Goal: Task Accomplishment & Management: Manage account settings

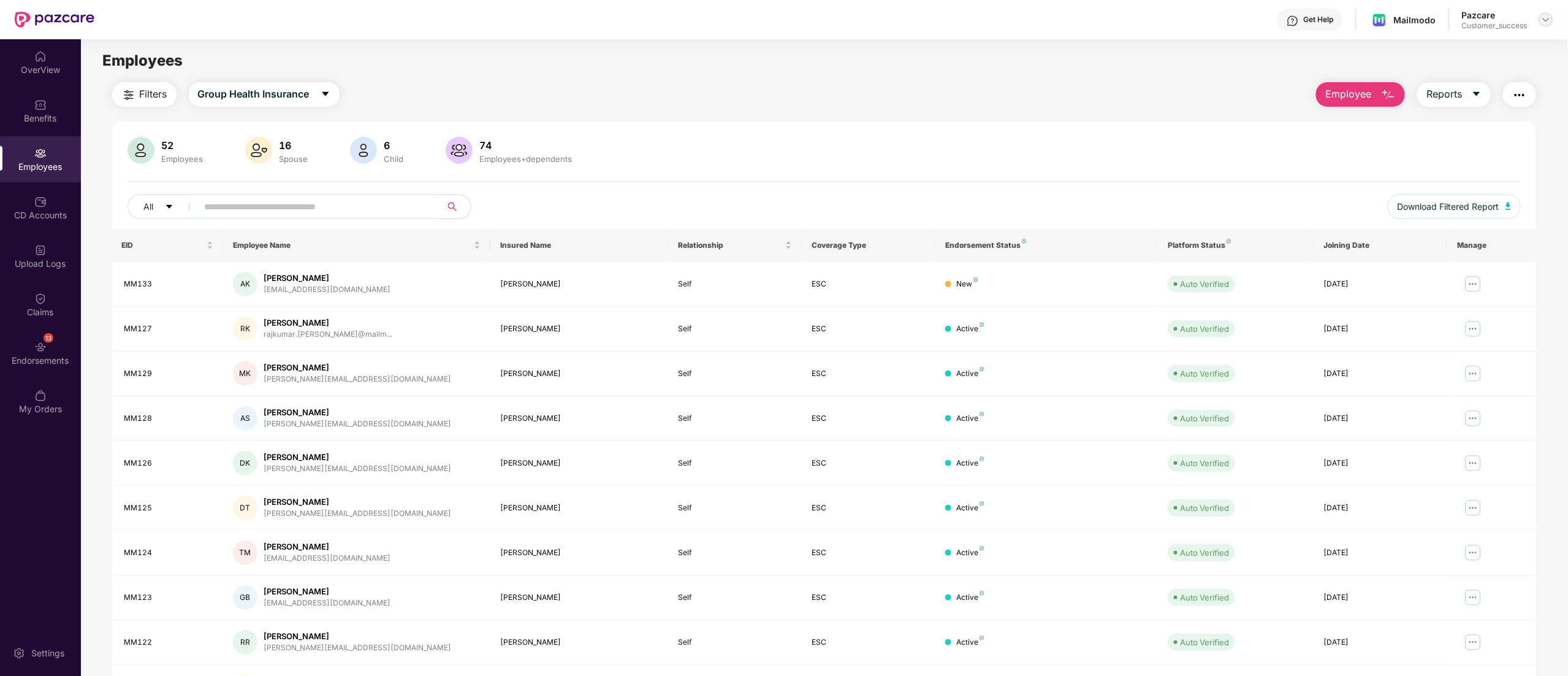
click at [1540, 19] on div at bounding box center [1546, 20] width 15 height 15
click at [1460, 52] on div "Switch to partner view" at bounding box center [1488, 49] width 159 height 24
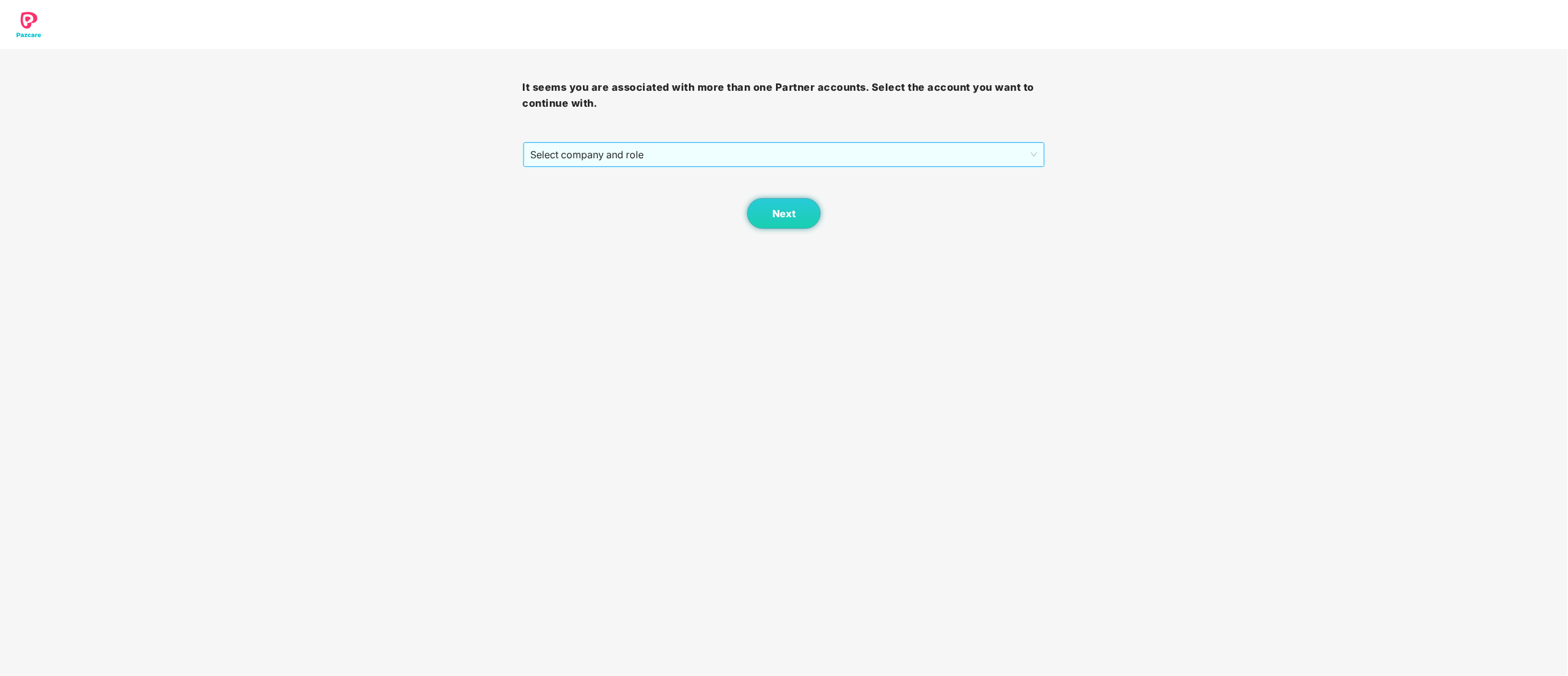
drag, startPoint x: 542, startPoint y: 157, endPoint x: 542, endPoint y: 167, distance: 10.0
click at [542, 157] on span "Select company and role" at bounding box center [784, 155] width 507 height 23
click at [562, 195] on div "Pazcare - CUSTOMER_SUCCESS" at bounding box center [784, 199] width 508 height 13
click at [795, 215] on button "Next" at bounding box center [784, 214] width 74 height 31
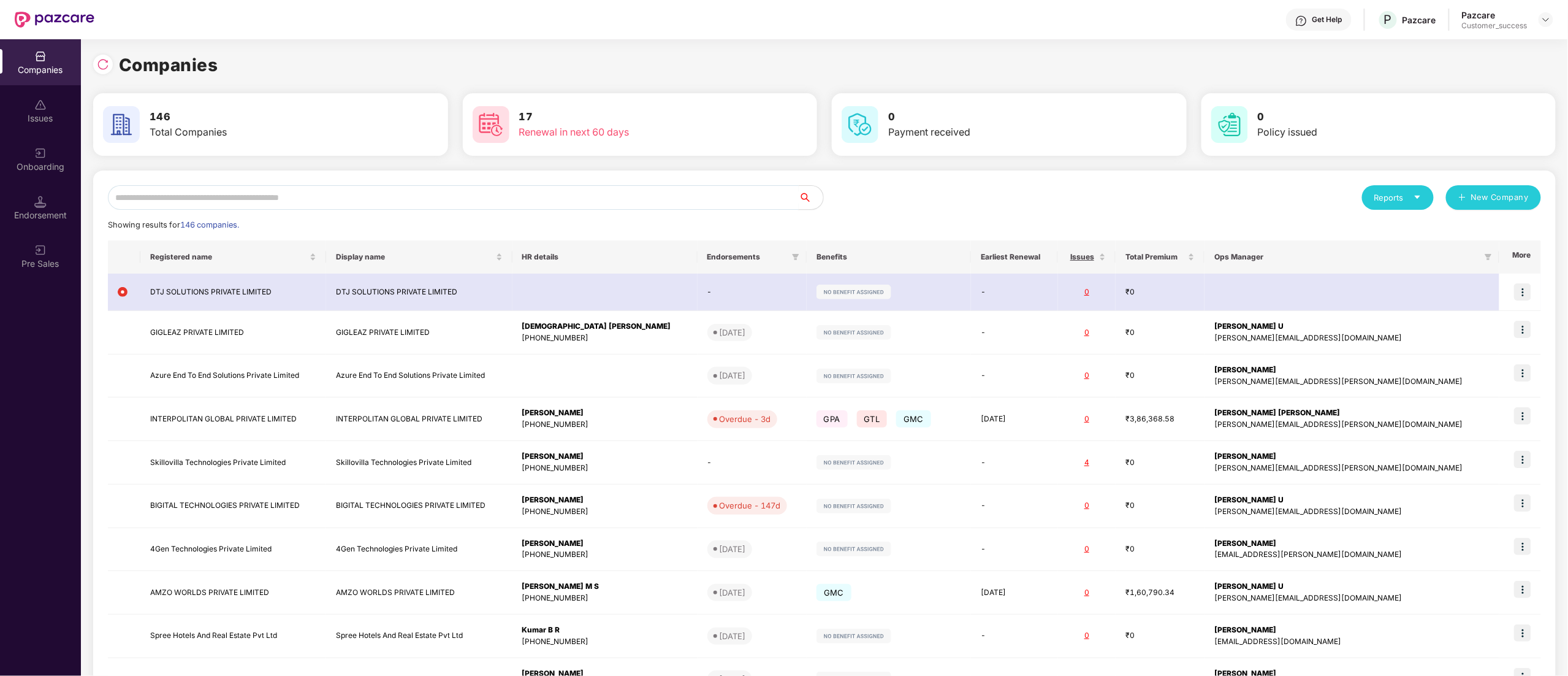
click at [148, 193] on input "text" at bounding box center [453, 197] width 691 height 24
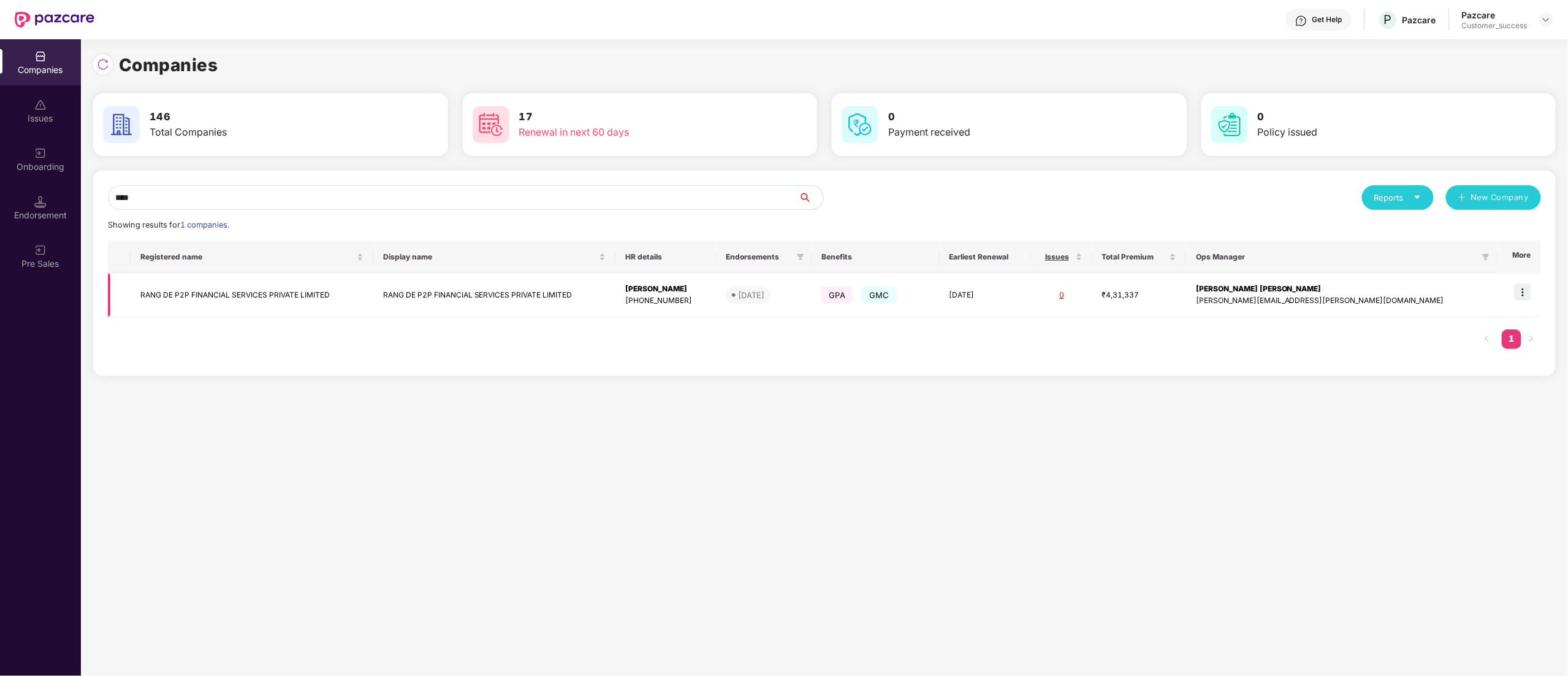
type input "****"
click at [1528, 291] on img at bounding box center [1523, 292] width 18 height 18
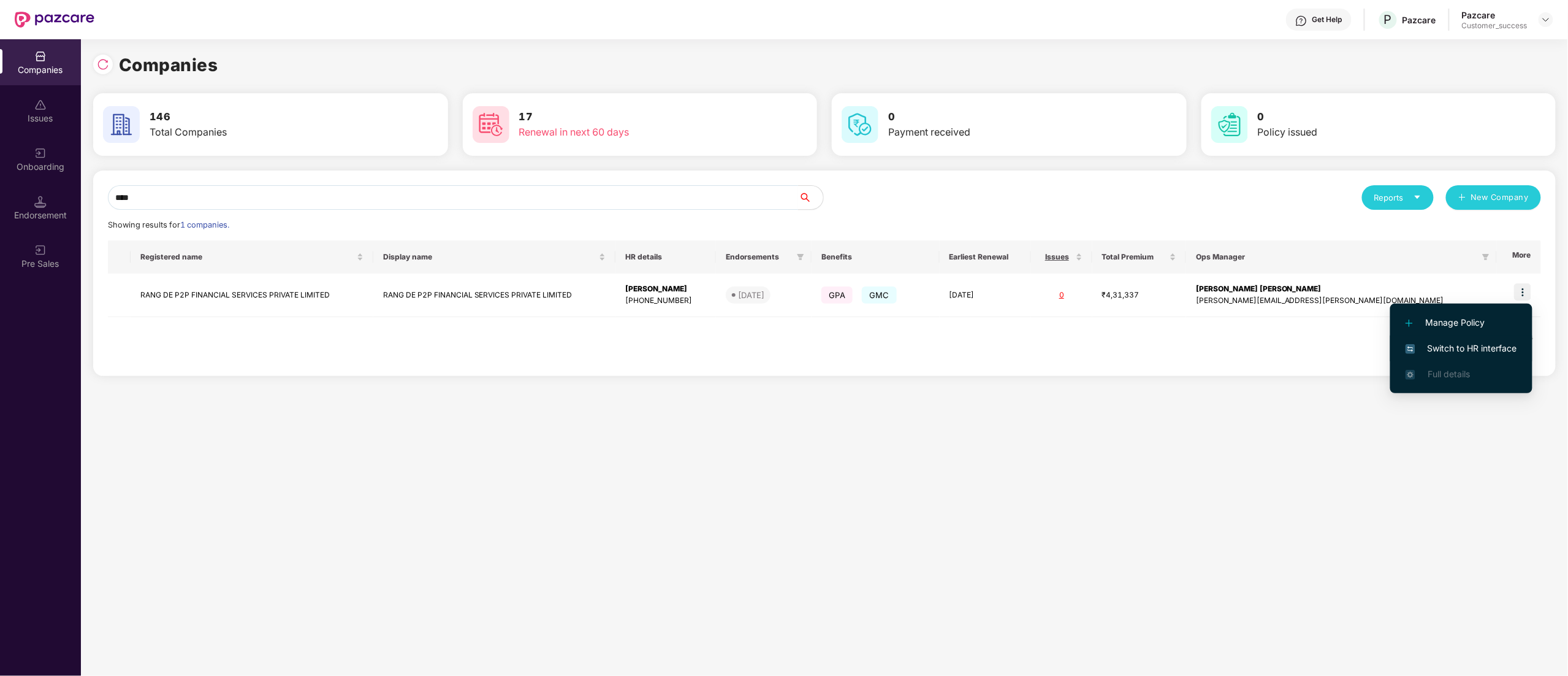
click at [1438, 345] on span "Switch to HR interface" at bounding box center [1461, 348] width 111 height 13
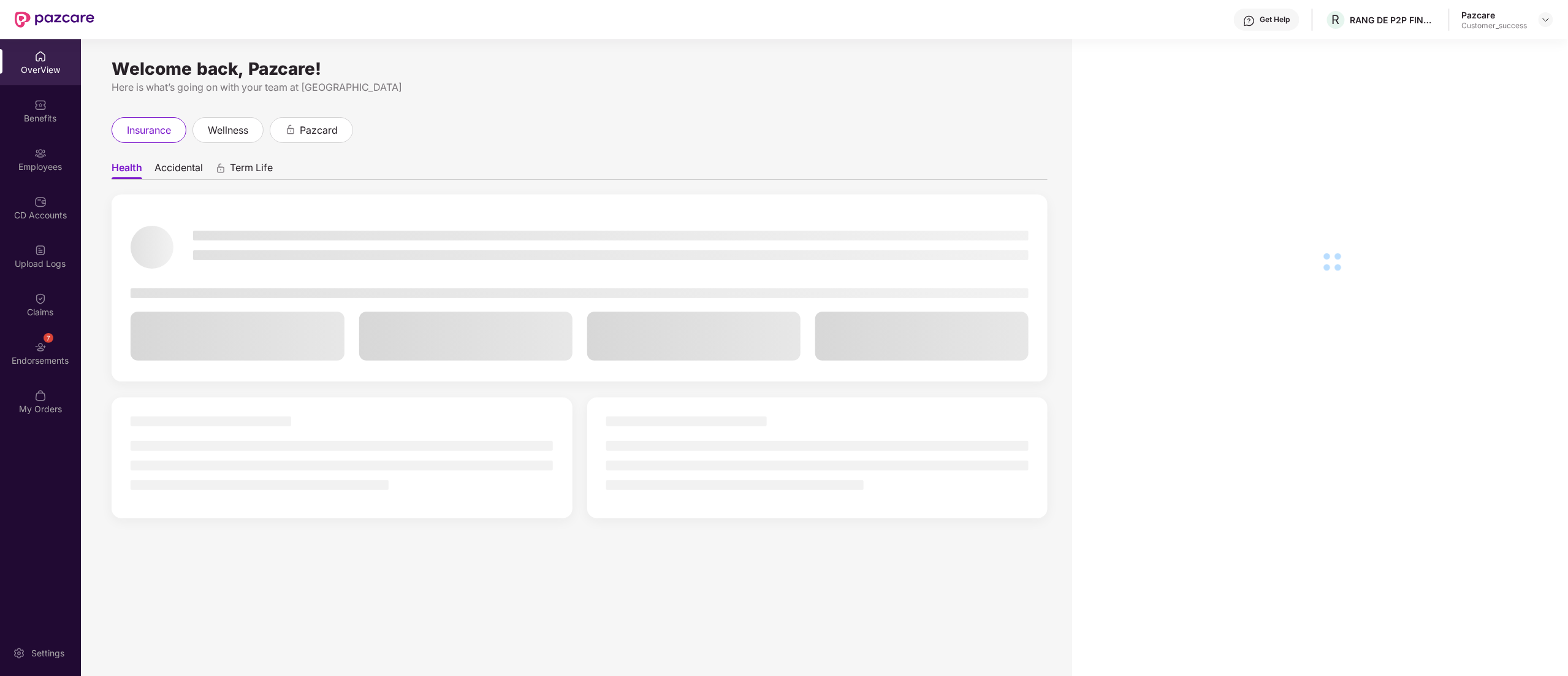
click at [37, 149] on img at bounding box center [40, 153] width 13 height 13
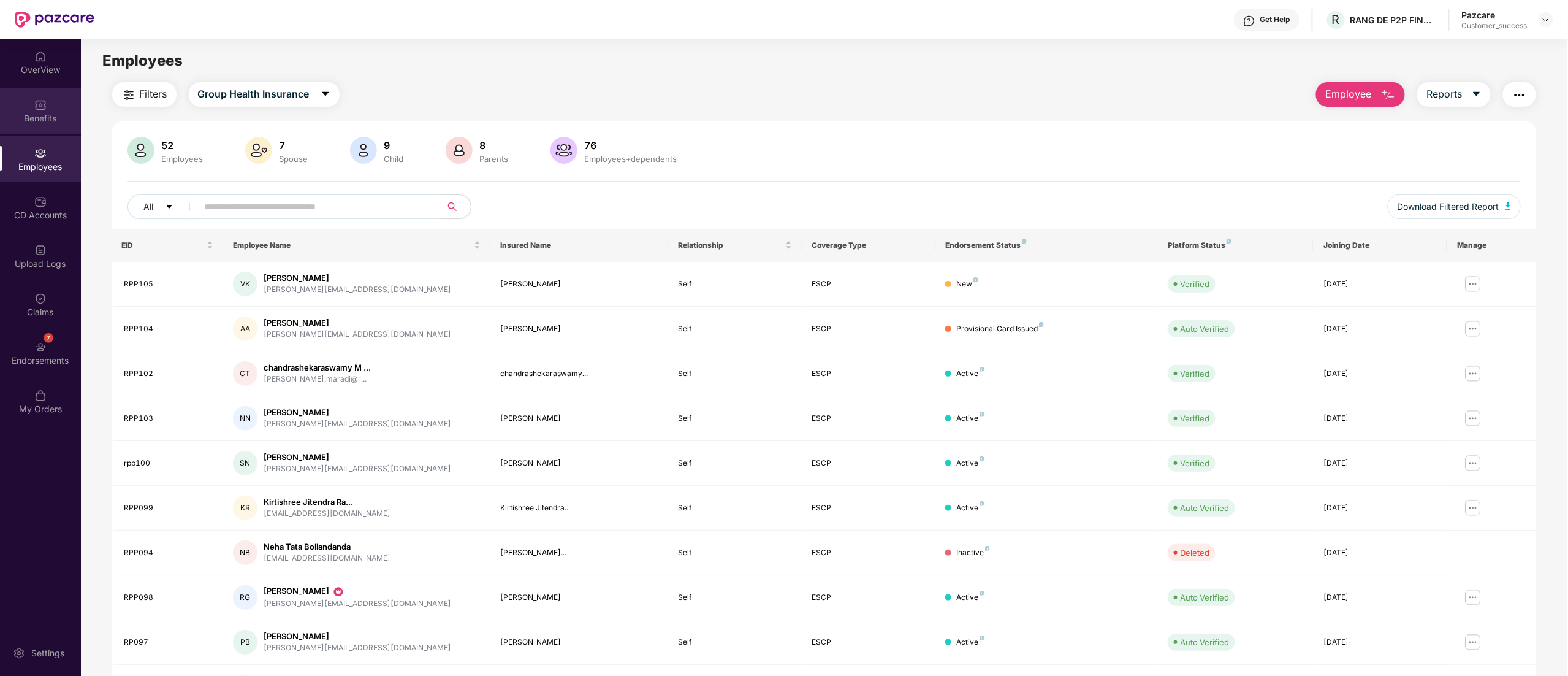
click at [37, 102] on img at bounding box center [40, 105] width 13 height 13
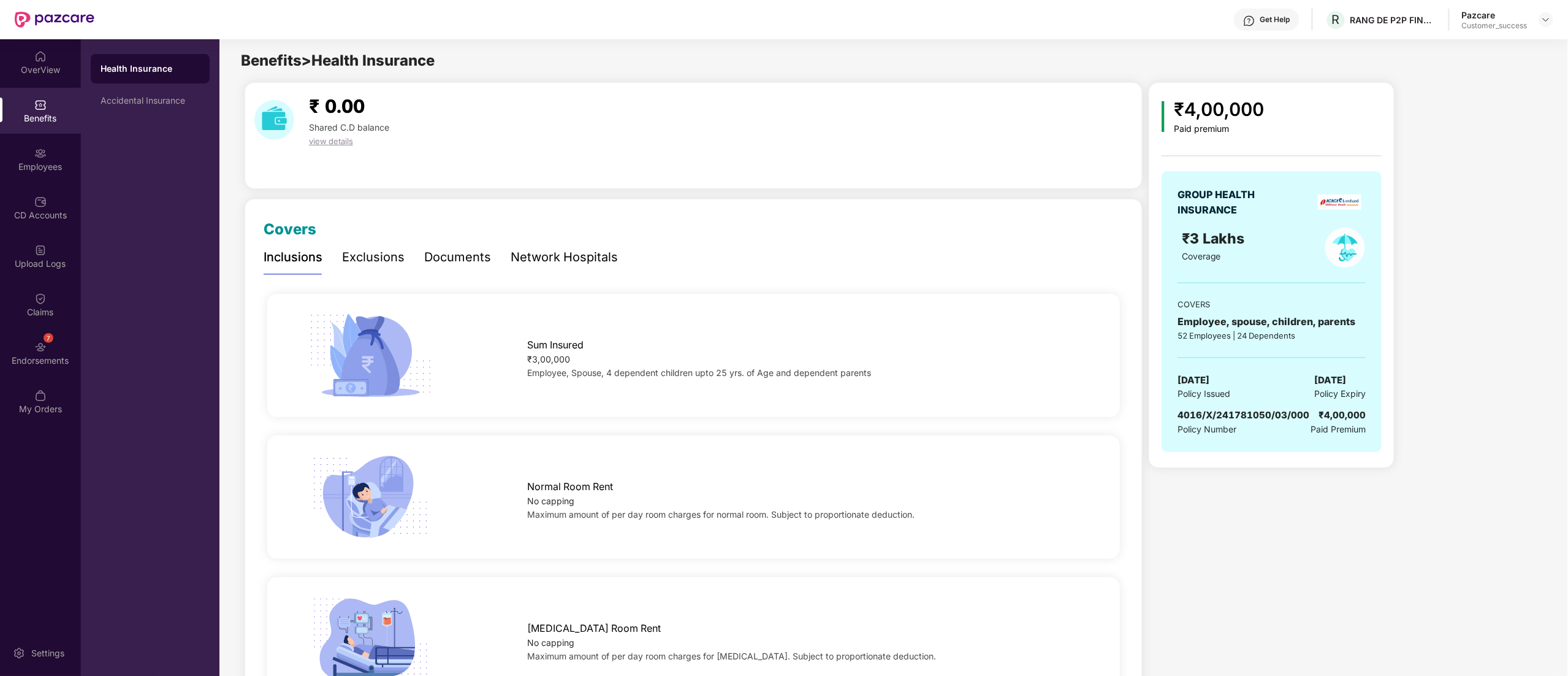
click at [1206, 411] on span "4016/X/241781050/03/000" at bounding box center [1243, 415] width 131 height 12
copy span "4016/X/241781050/03/000"
click at [1551, 16] on div at bounding box center [1546, 20] width 15 height 15
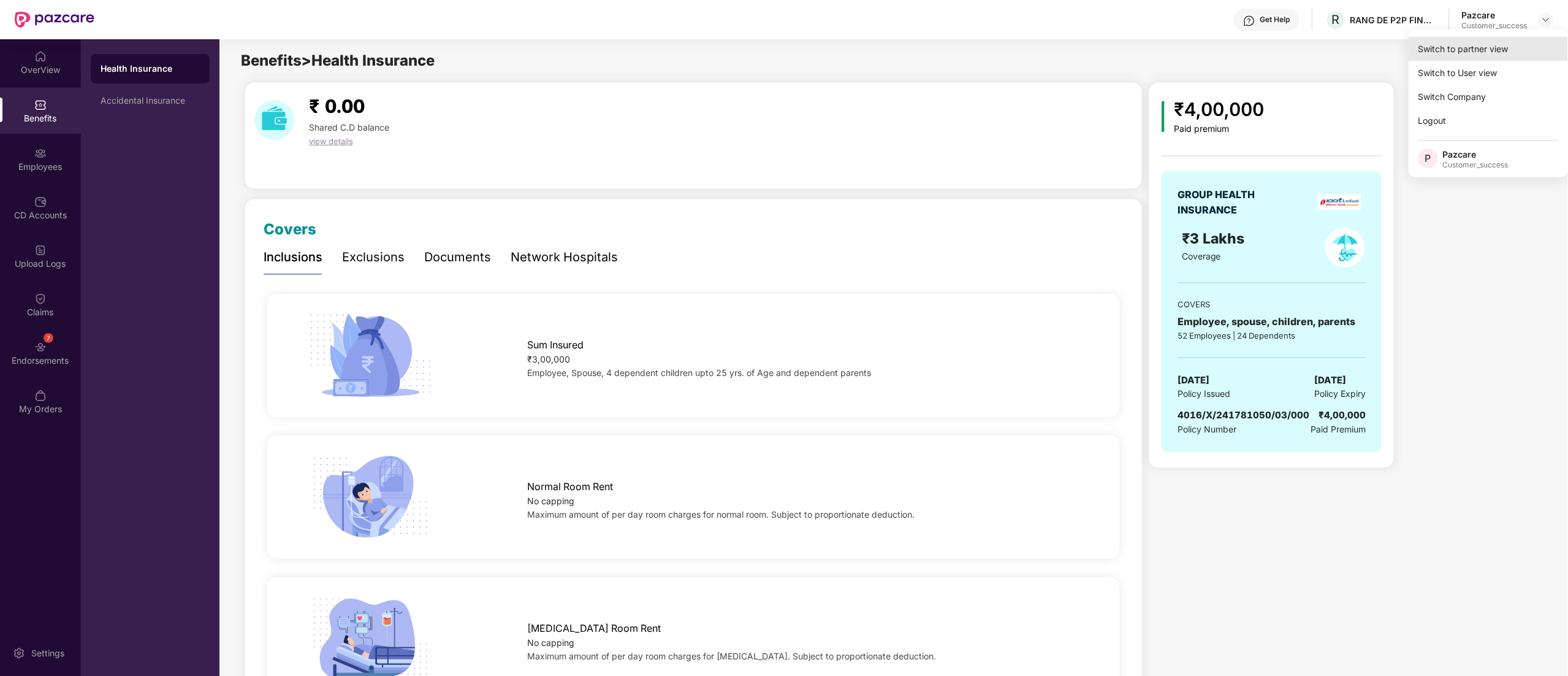
click at [1444, 51] on div "Switch to partner view" at bounding box center [1488, 49] width 159 height 24
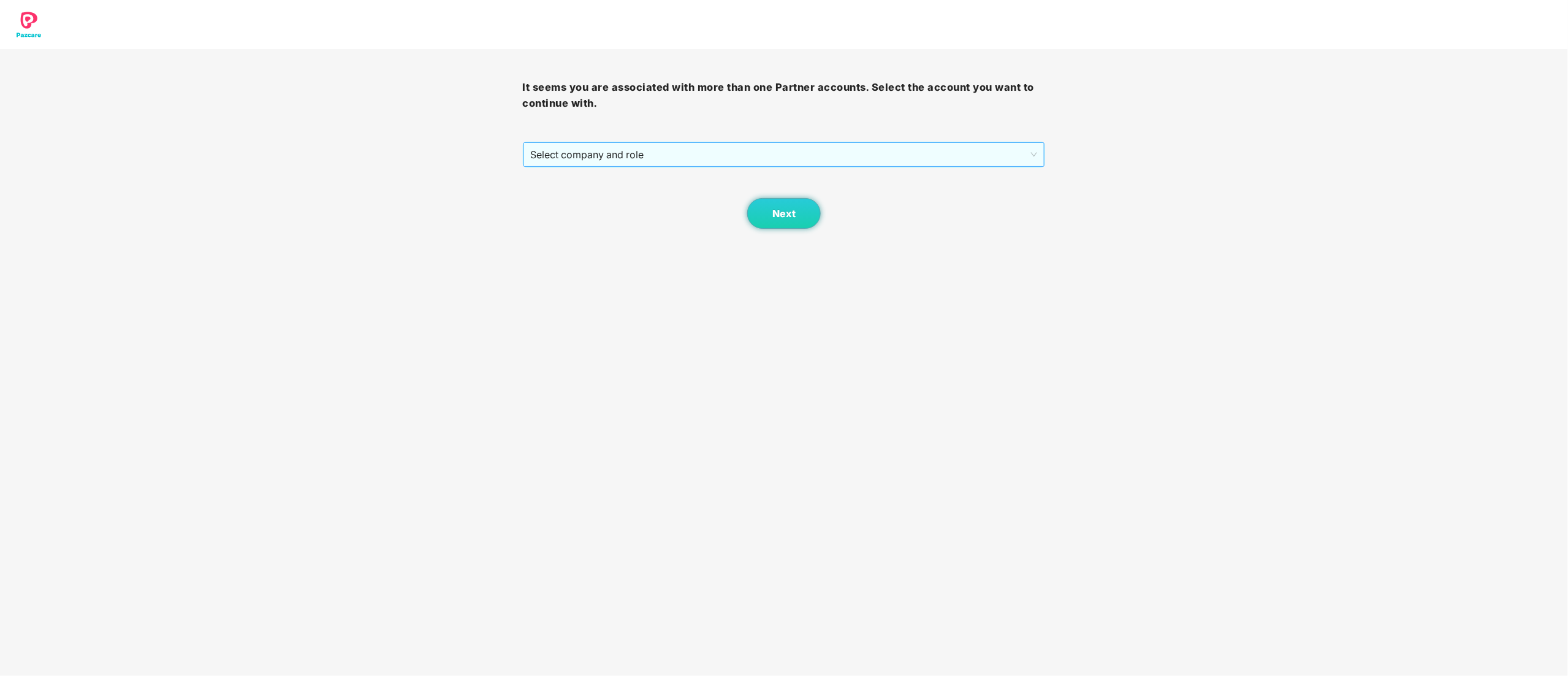
click at [609, 157] on span "Select company and role" at bounding box center [784, 155] width 507 height 23
click at [605, 205] on div "Pazcare - CUSTOMER_SUCCESS" at bounding box center [784, 199] width 508 height 13
click at [821, 212] on div "Next" at bounding box center [784, 198] width 523 height 61
click at [793, 214] on span "Next" at bounding box center [784, 214] width 23 height 12
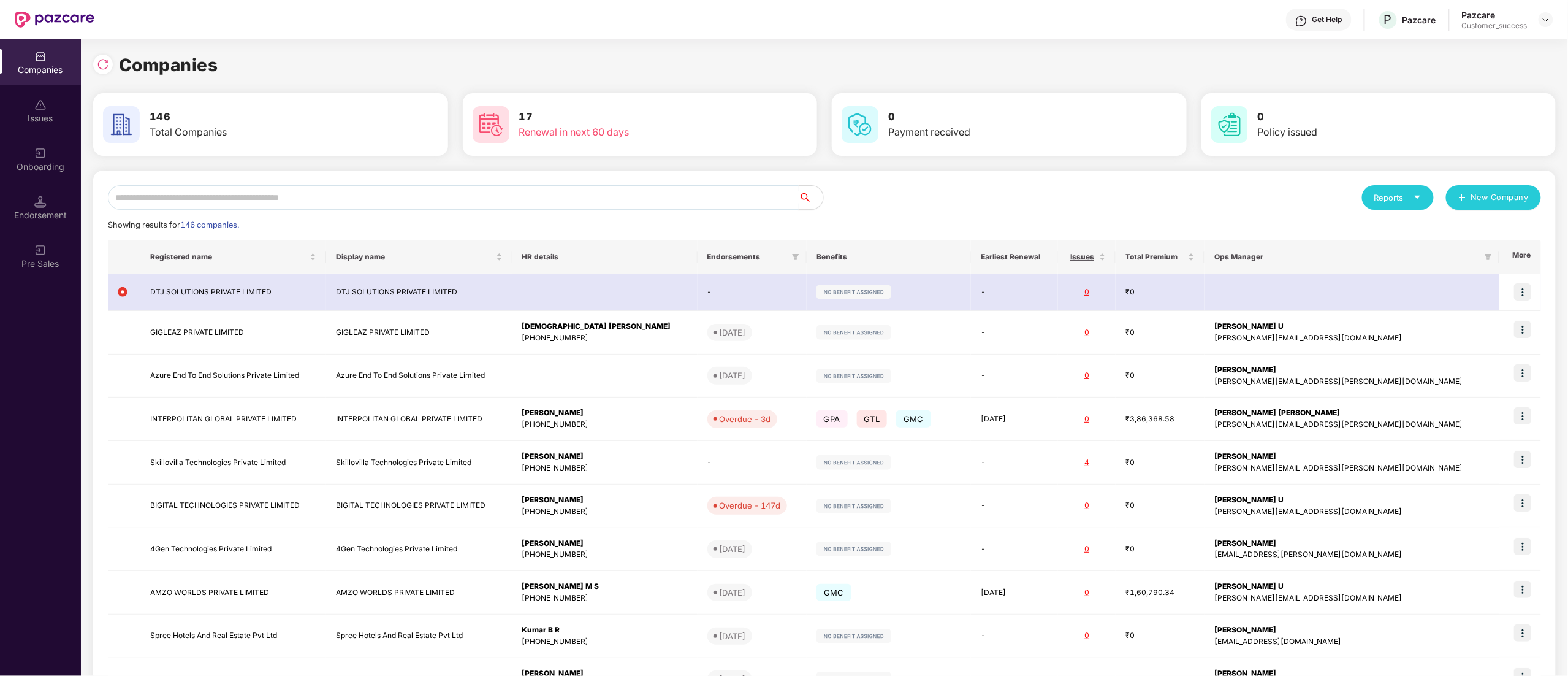
click at [260, 199] on input "text" at bounding box center [453, 197] width 691 height 24
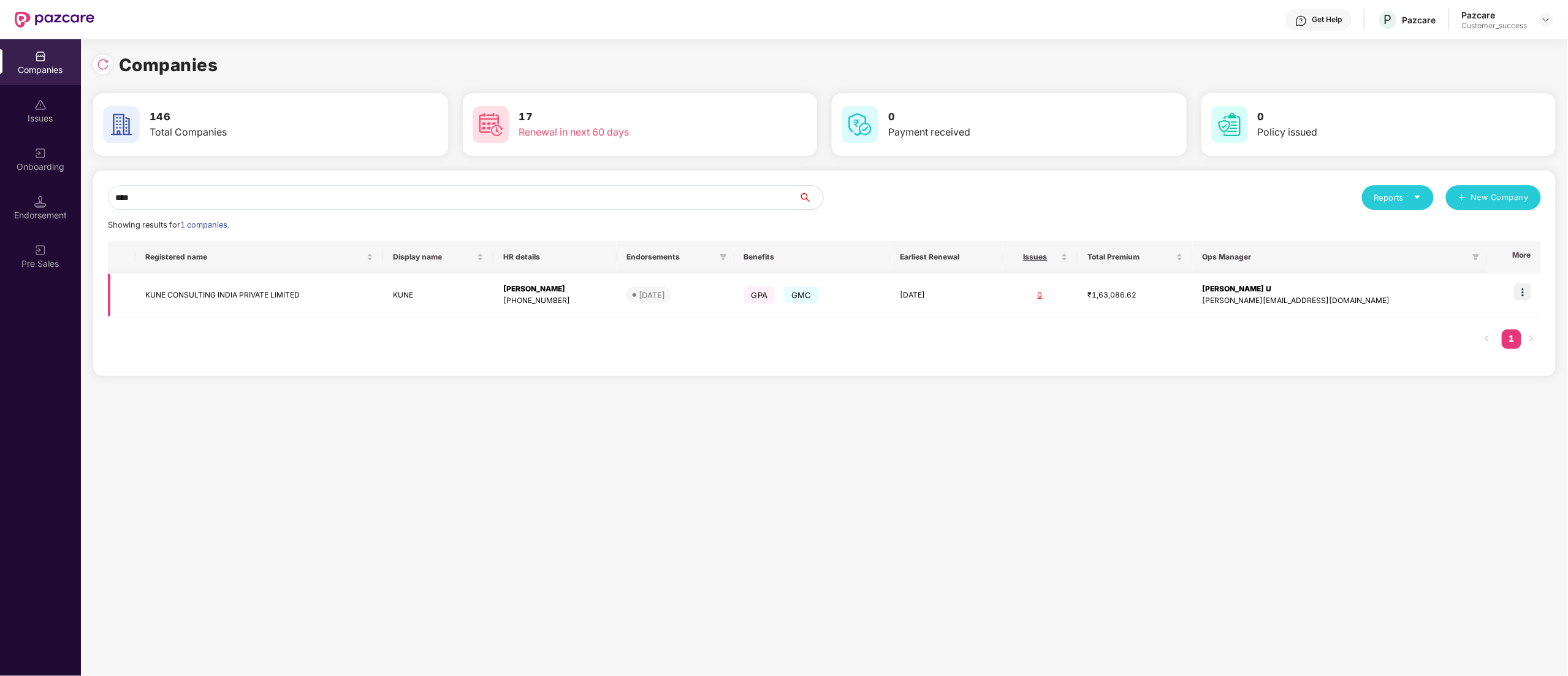
type input "****"
click at [1533, 294] on td at bounding box center [1514, 296] width 54 height 44
click at [1518, 299] on img at bounding box center [1523, 292] width 18 height 18
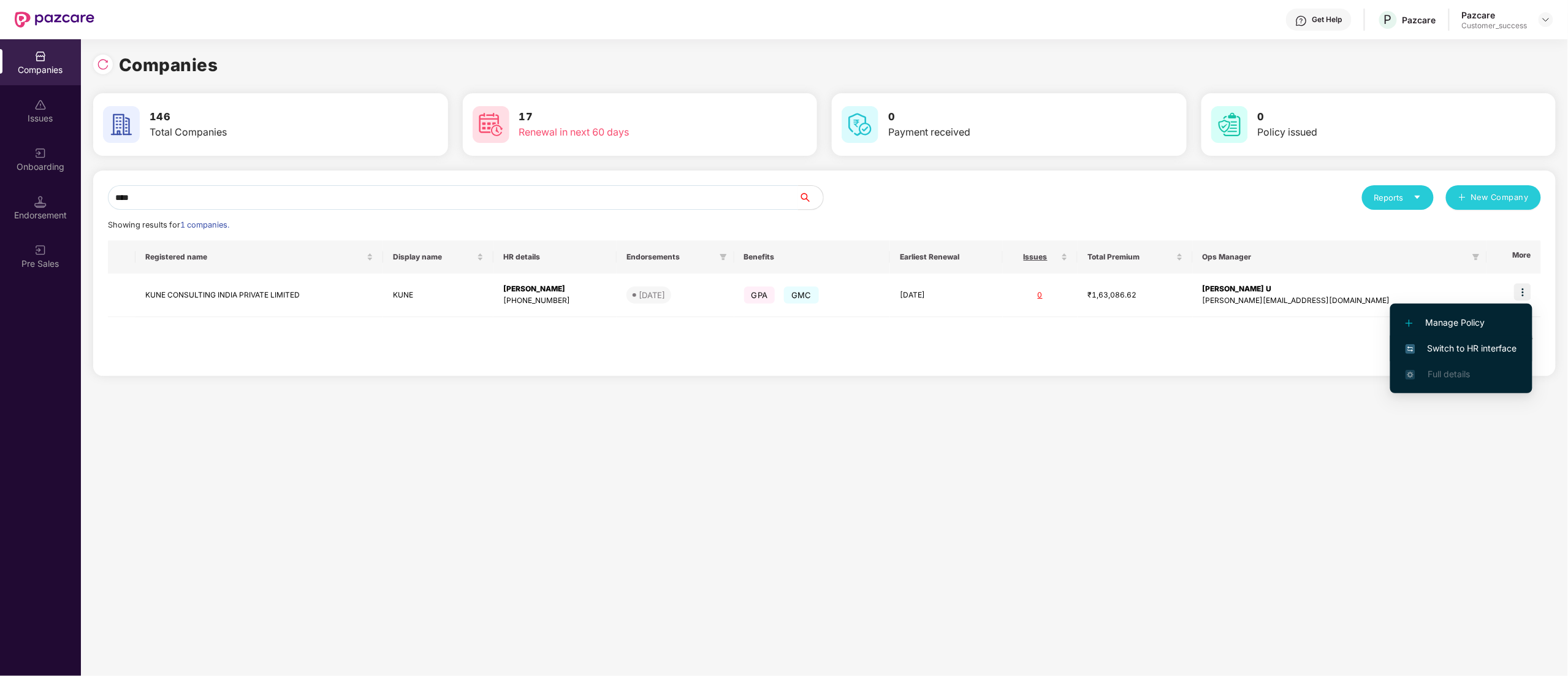
click at [1479, 338] on li "Switch to HR interface" at bounding box center [1462, 348] width 142 height 26
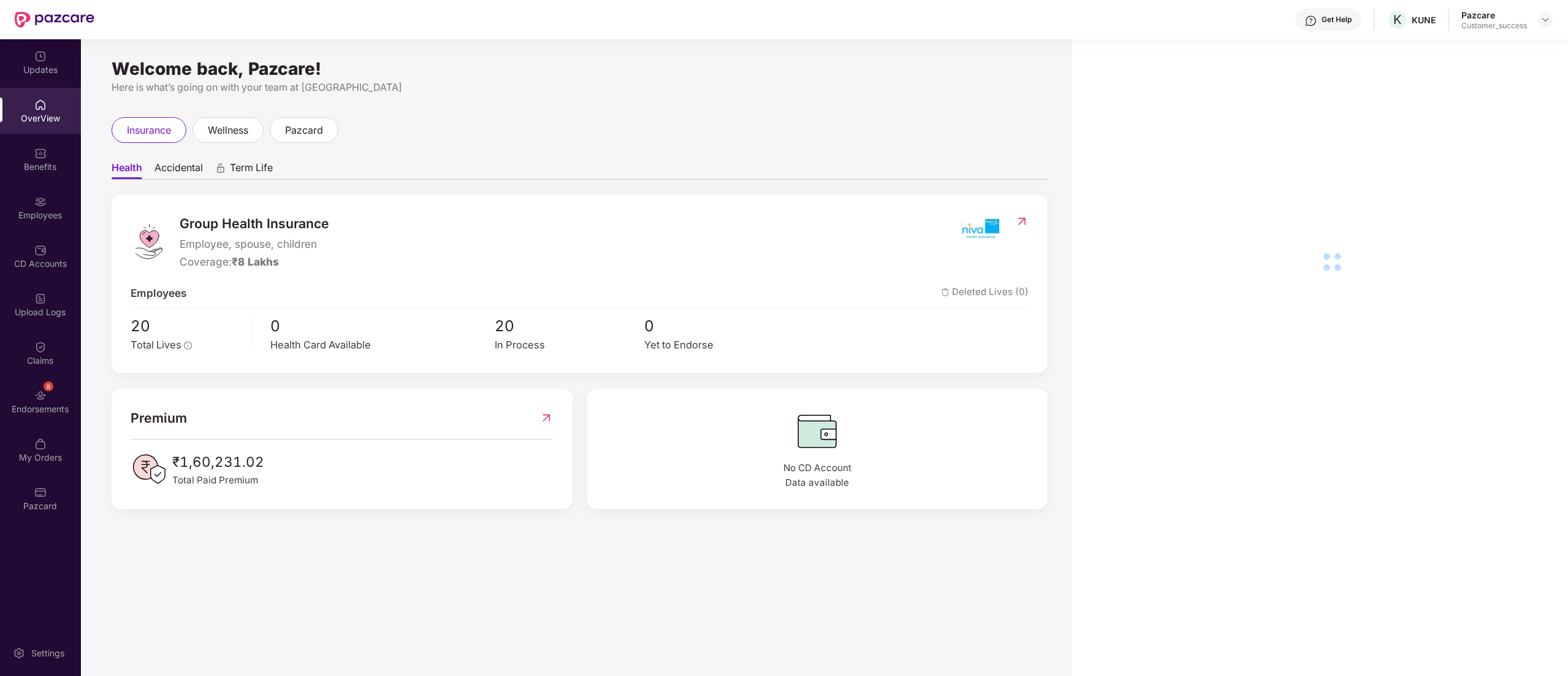
click at [42, 211] on div "Employees" at bounding box center [40, 215] width 81 height 13
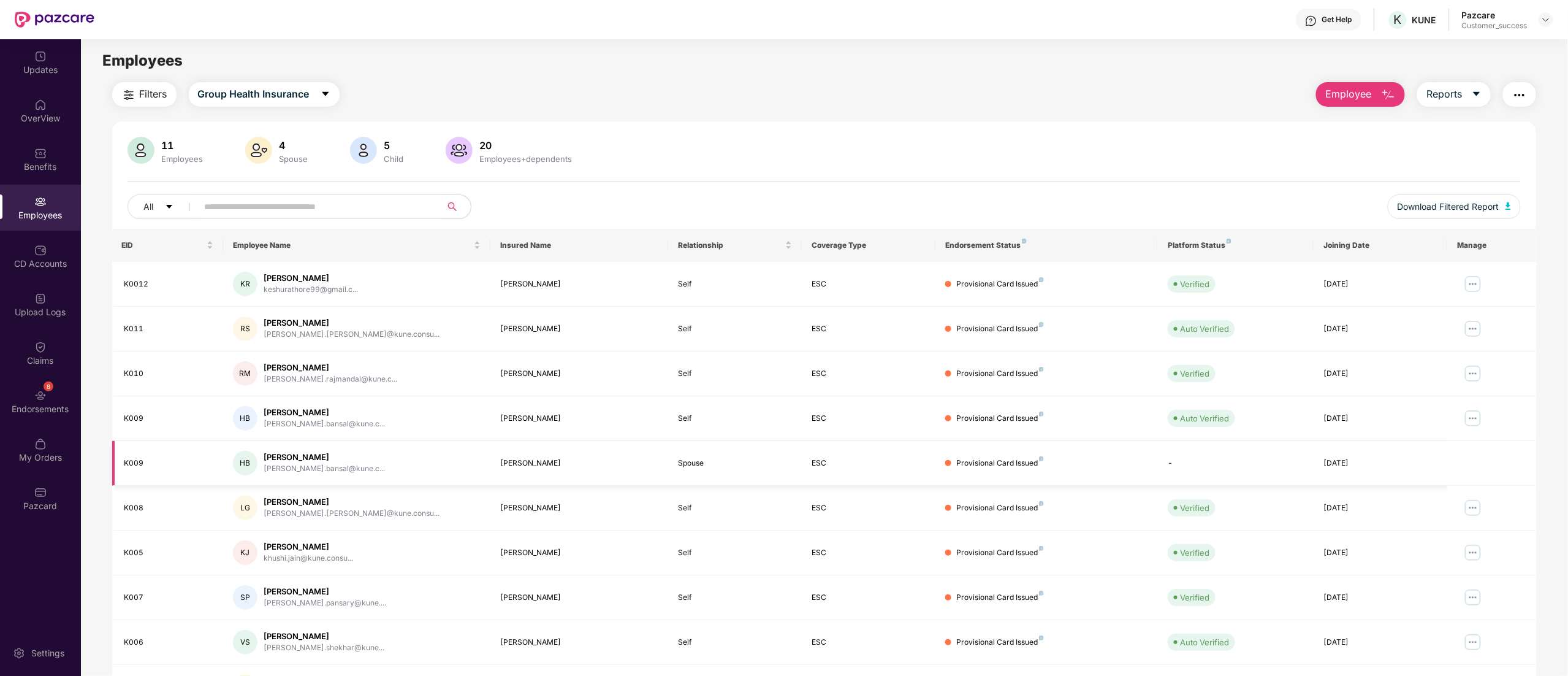
scroll to position [80, 0]
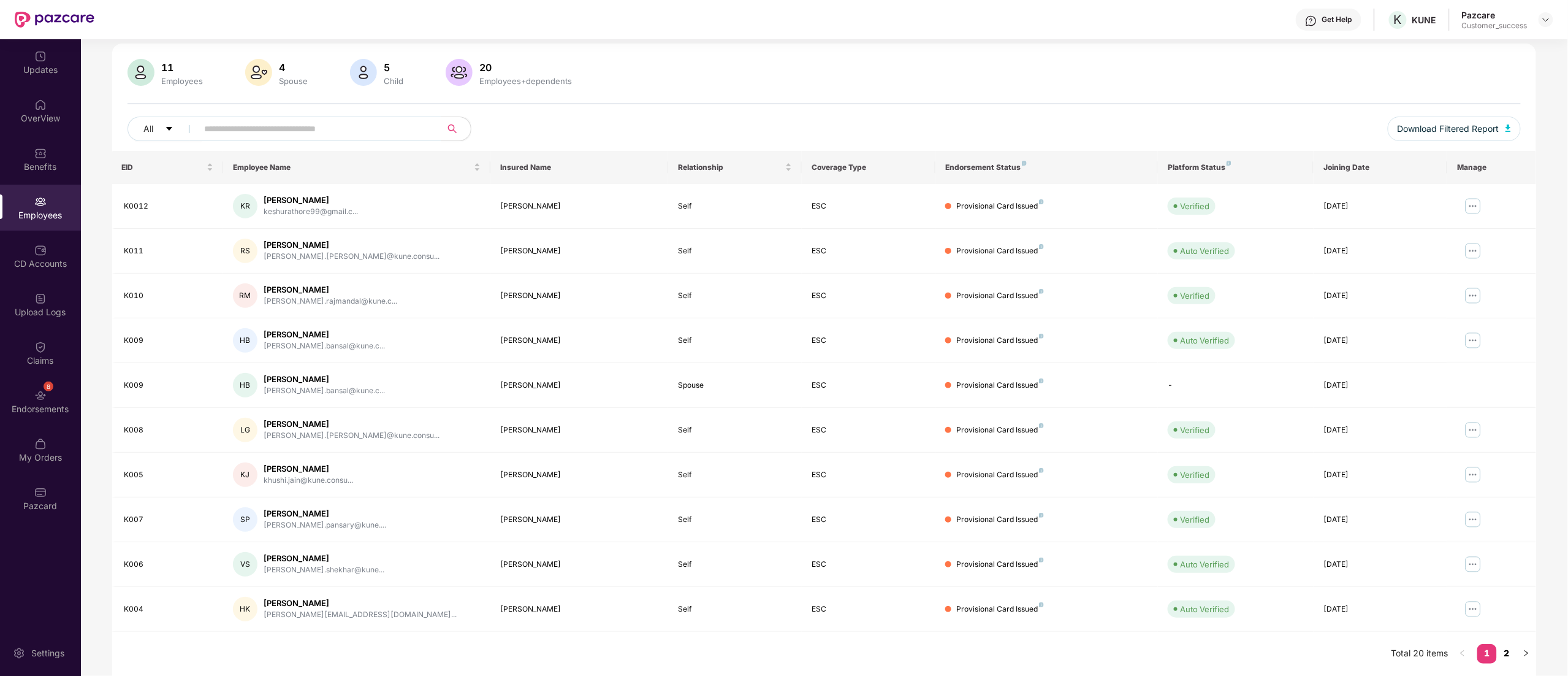
click at [1504, 652] on link "2" at bounding box center [1506, 653] width 19 height 18
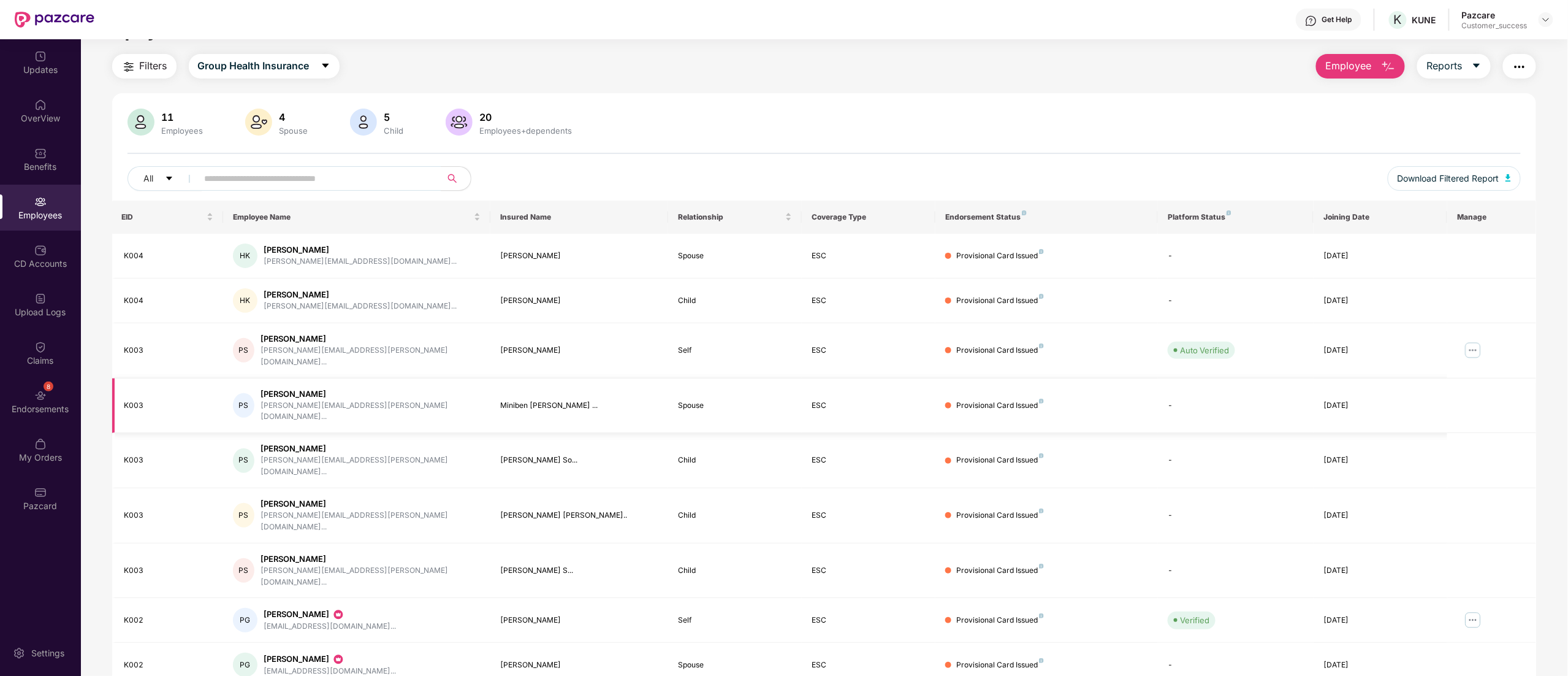
scroll to position [0, 0]
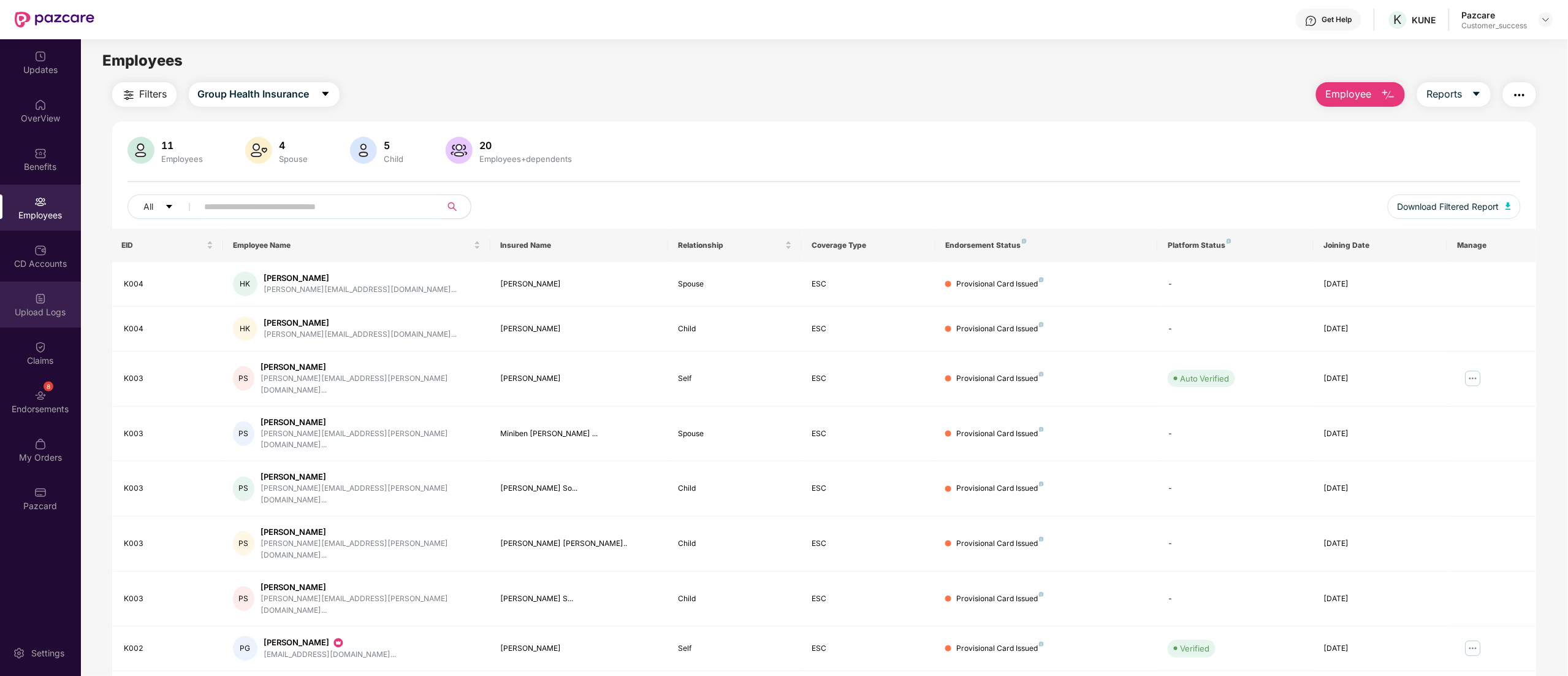
click at [47, 306] on div "Upload Logs" at bounding box center [40, 312] width 81 height 13
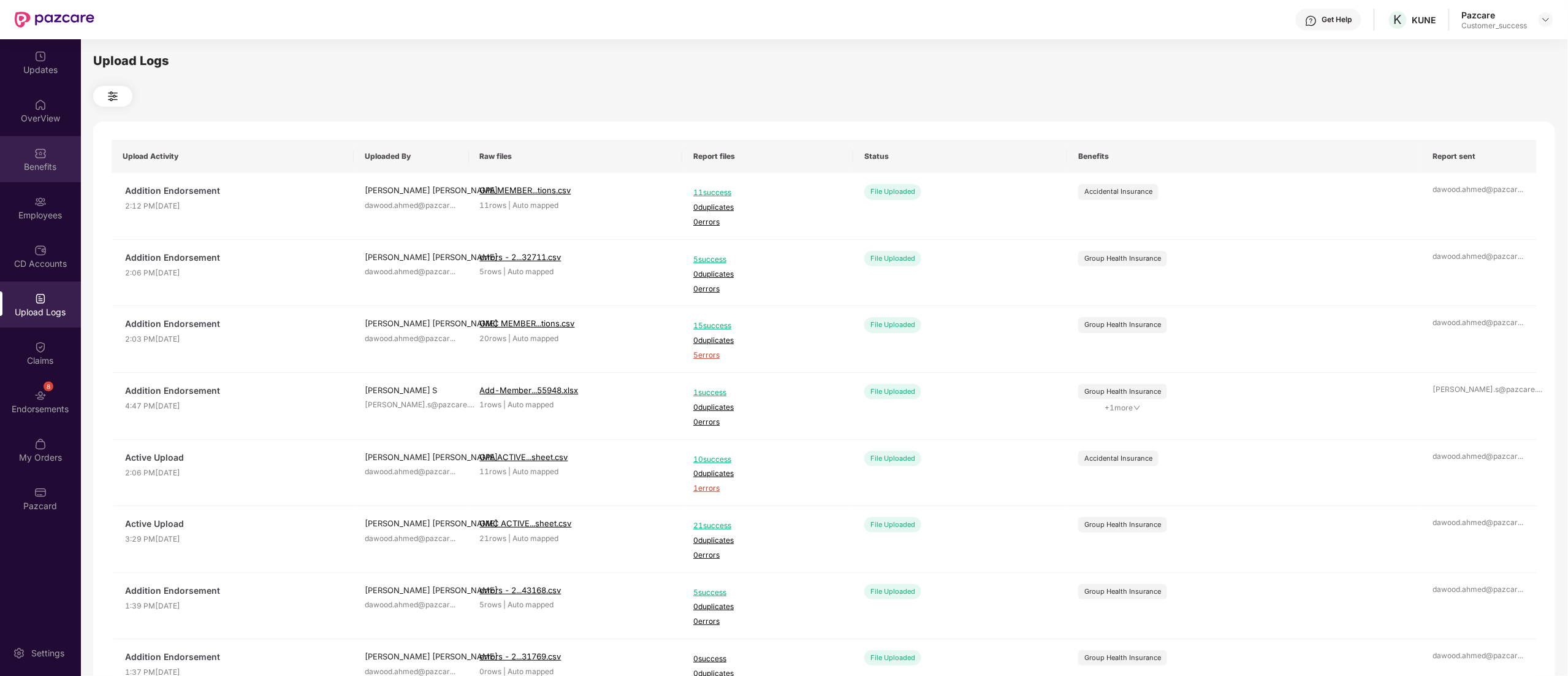
click at [33, 150] on div "Benefits" at bounding box center [40, 159] width 81 height 46
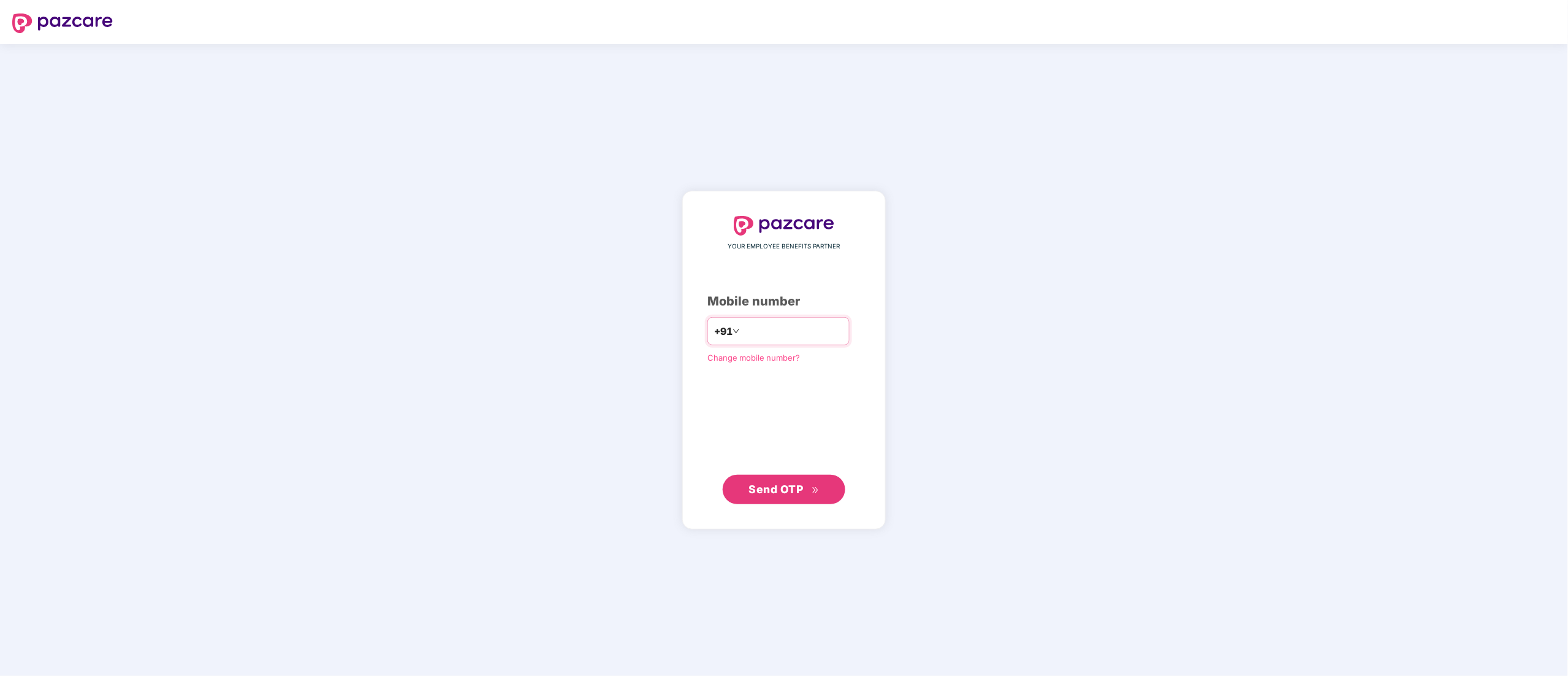
click at [808, 328] on input "number" at bounding box center [793, 331] width 100 height 19
type input "**********"
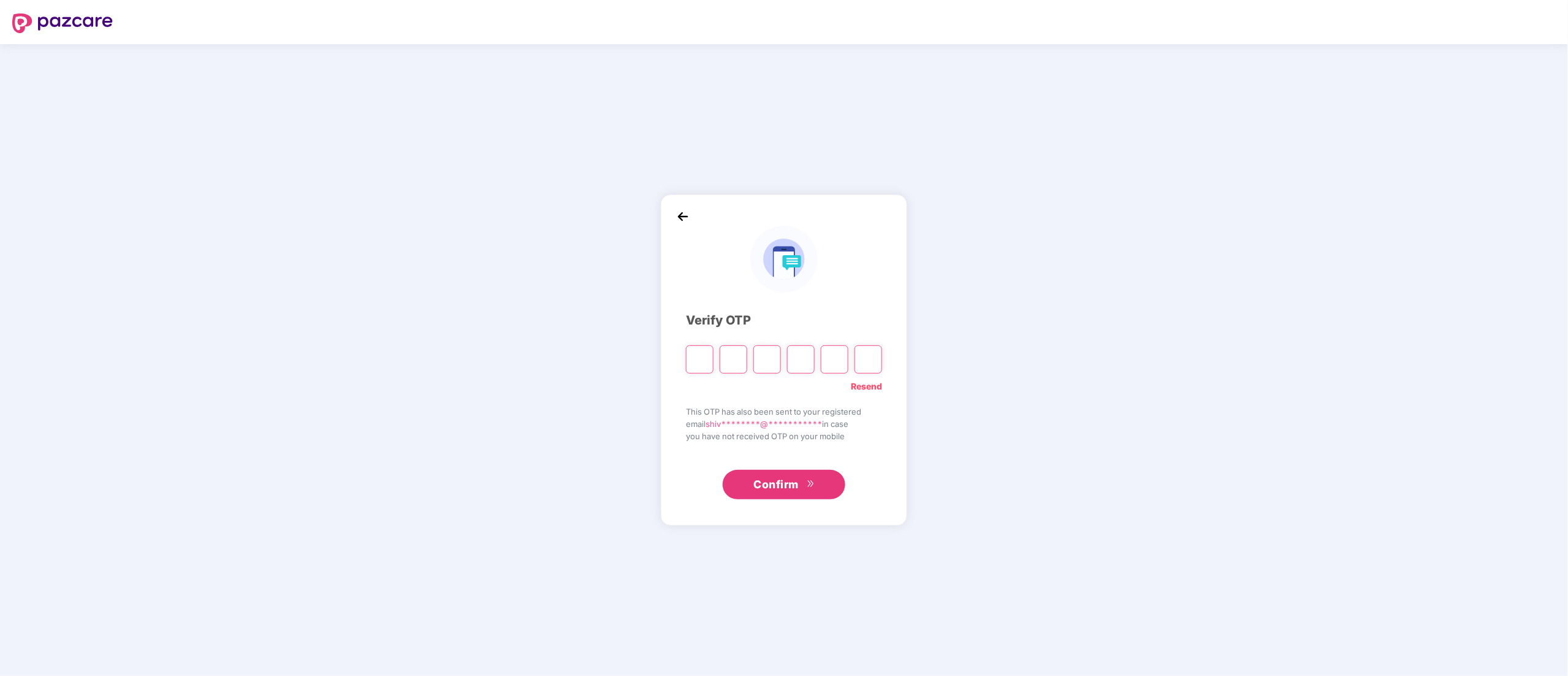
type input "*"
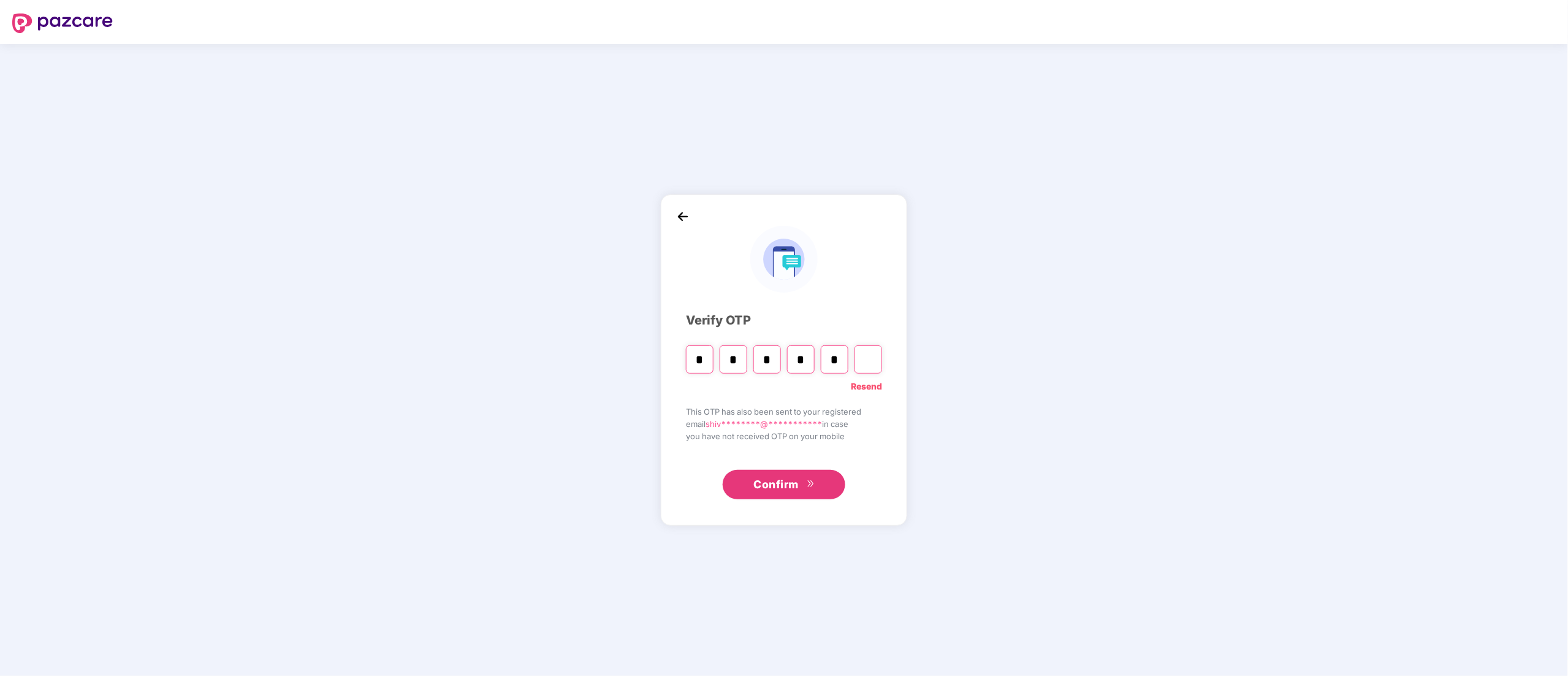
type input "*"
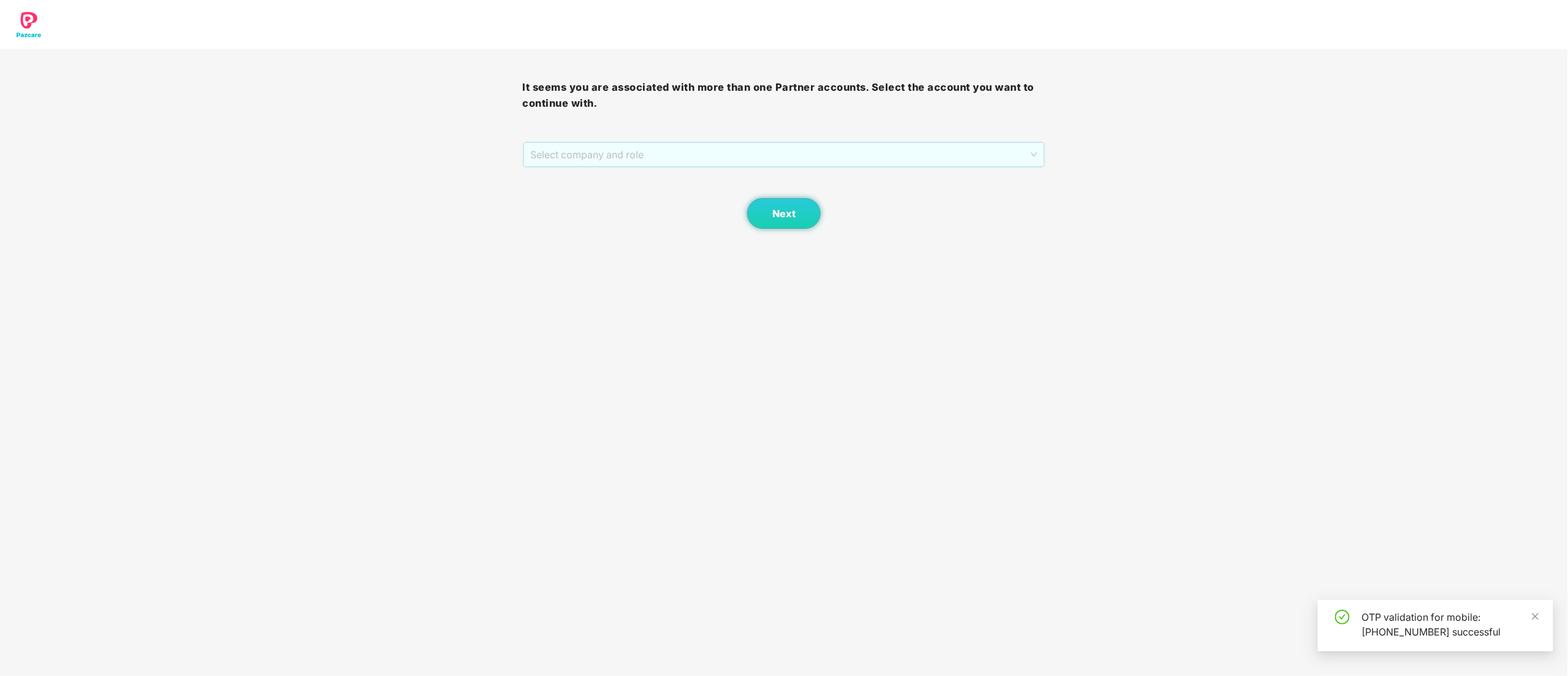
drag, startPoint x: 704, startPoint y: 154, endPoint x: 663, endPoint y: 217, distance: 75.2
click at [704, 154] on span "Select company and role" at bounding box center [784, 155] width 507 height 23
click at [628, 199] on div "Pazcare - CUSTOMER_SUCCESS" at bounding box center [784, 199] width 508 height 13
click at [768, 209] on button "Next" at bounding box center [784, 214] width 74 height 31
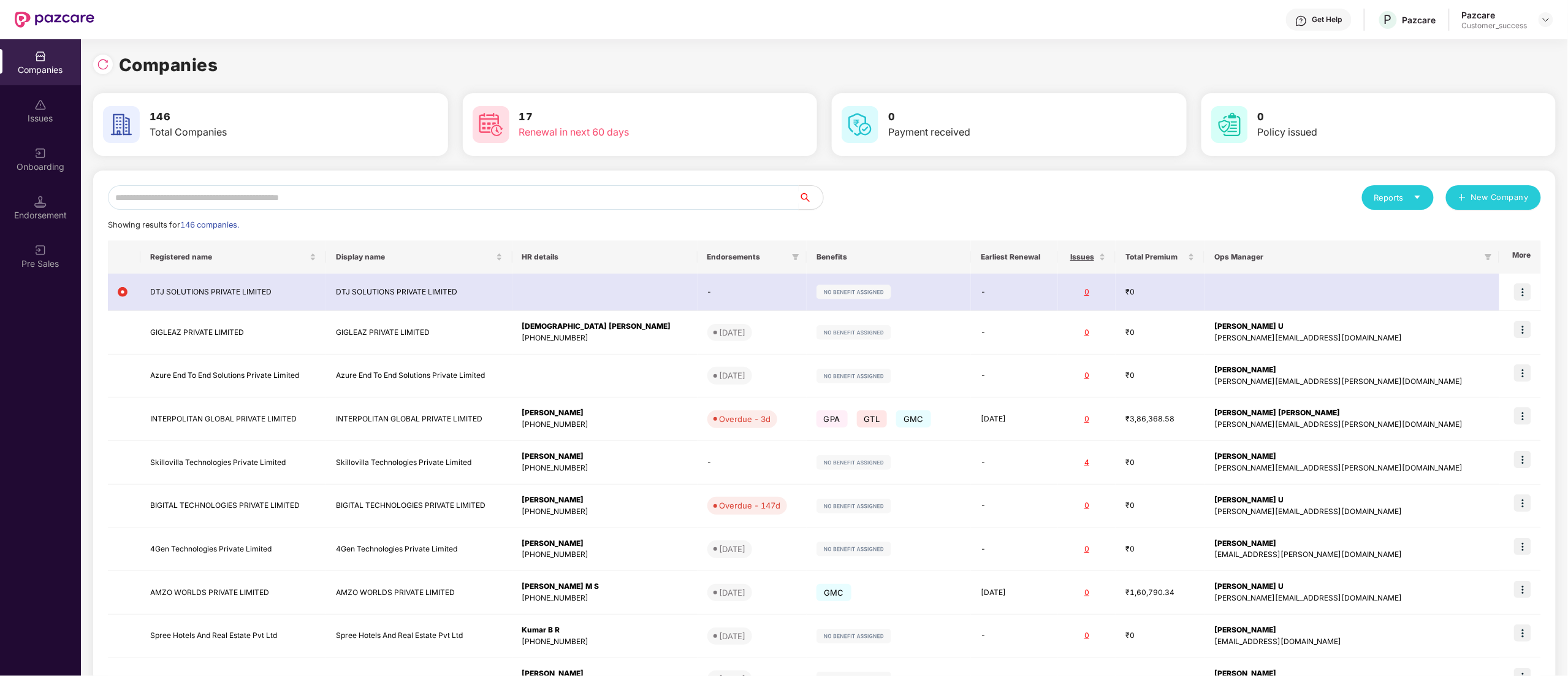
click at [197, 200] on input "text" at bounding box center [453, 197] width 691 height 24
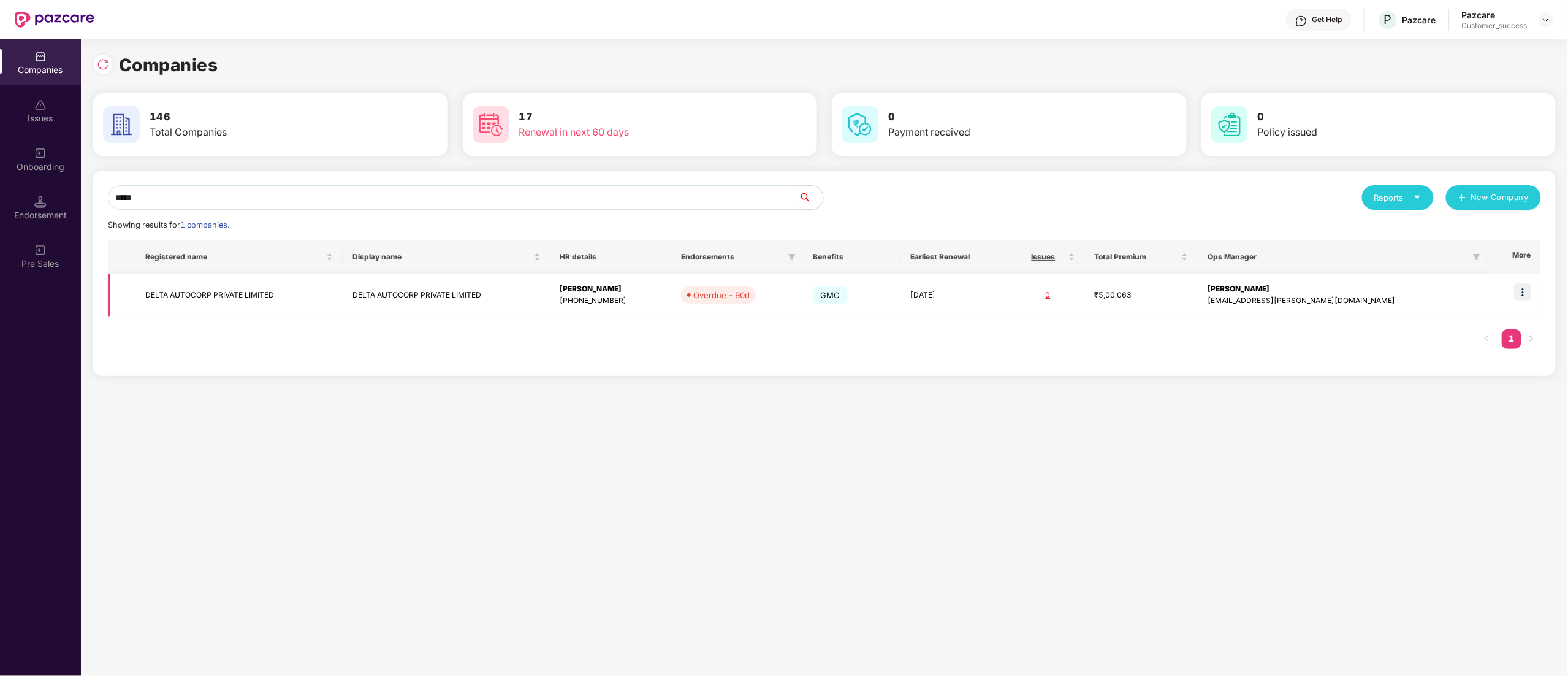
type input "*****"
click at [1526, 292] on img at bounding box center [1523, 292] width 18 height 18
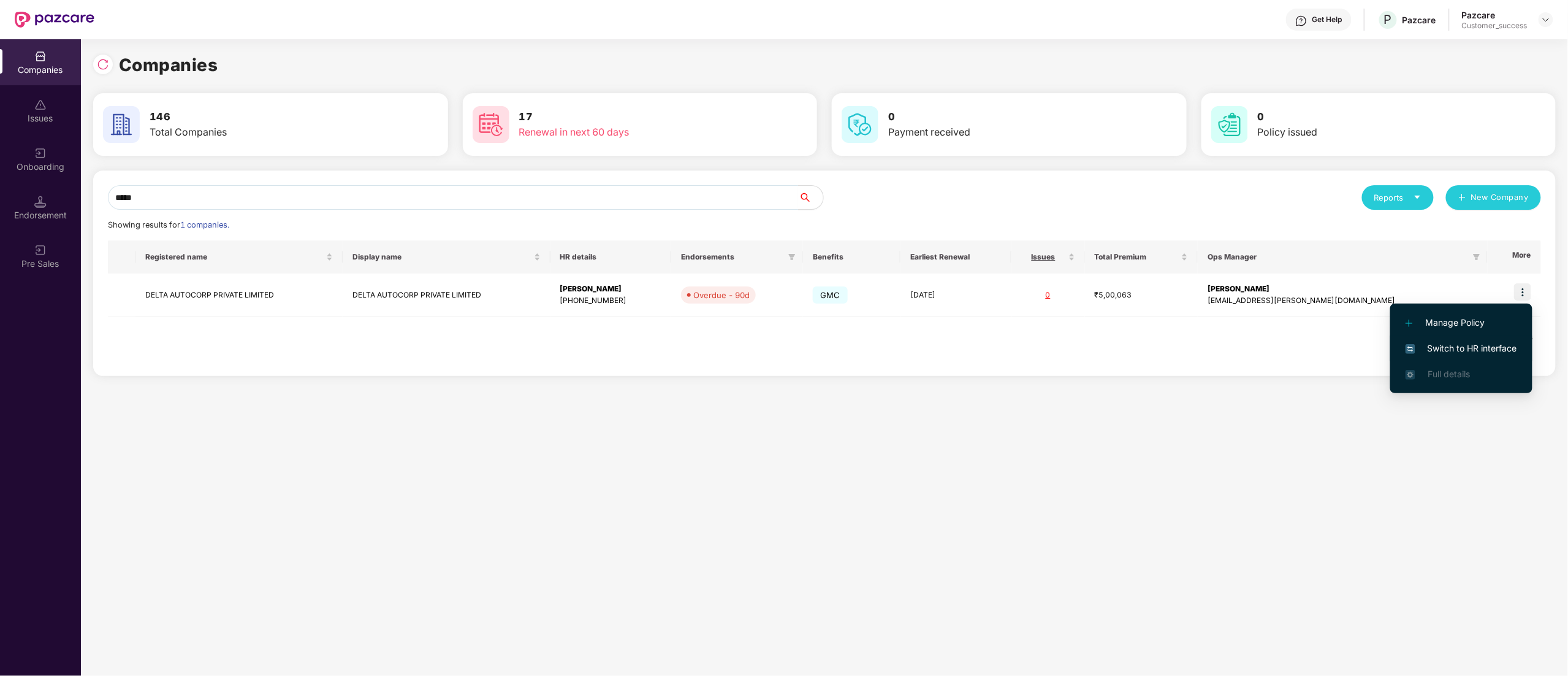
click at [1440, 347] on span "Switch to HR interface" at bounding box center [1461, 348] width 111 height 13
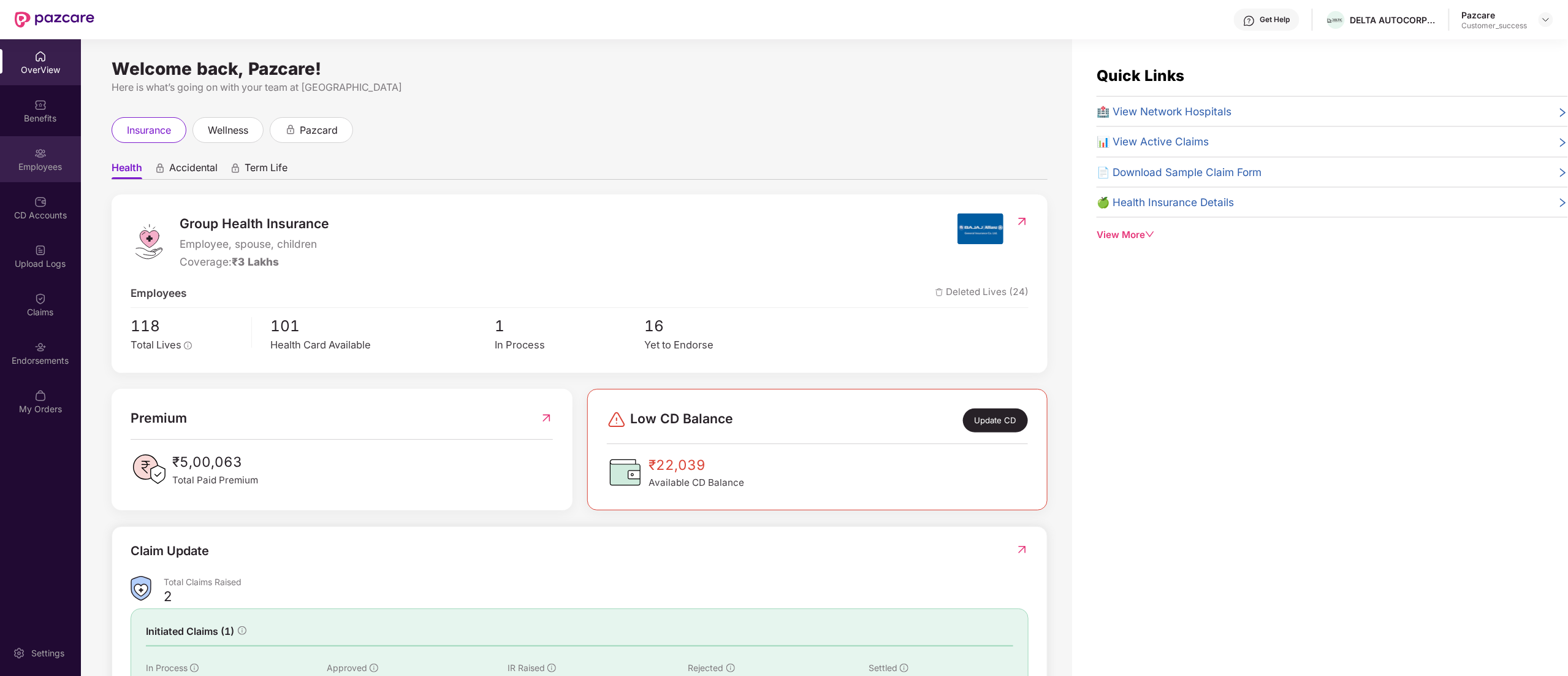
click at [23, 168] on div "Employees" at bounding box center [40, 167] width 81 height 13
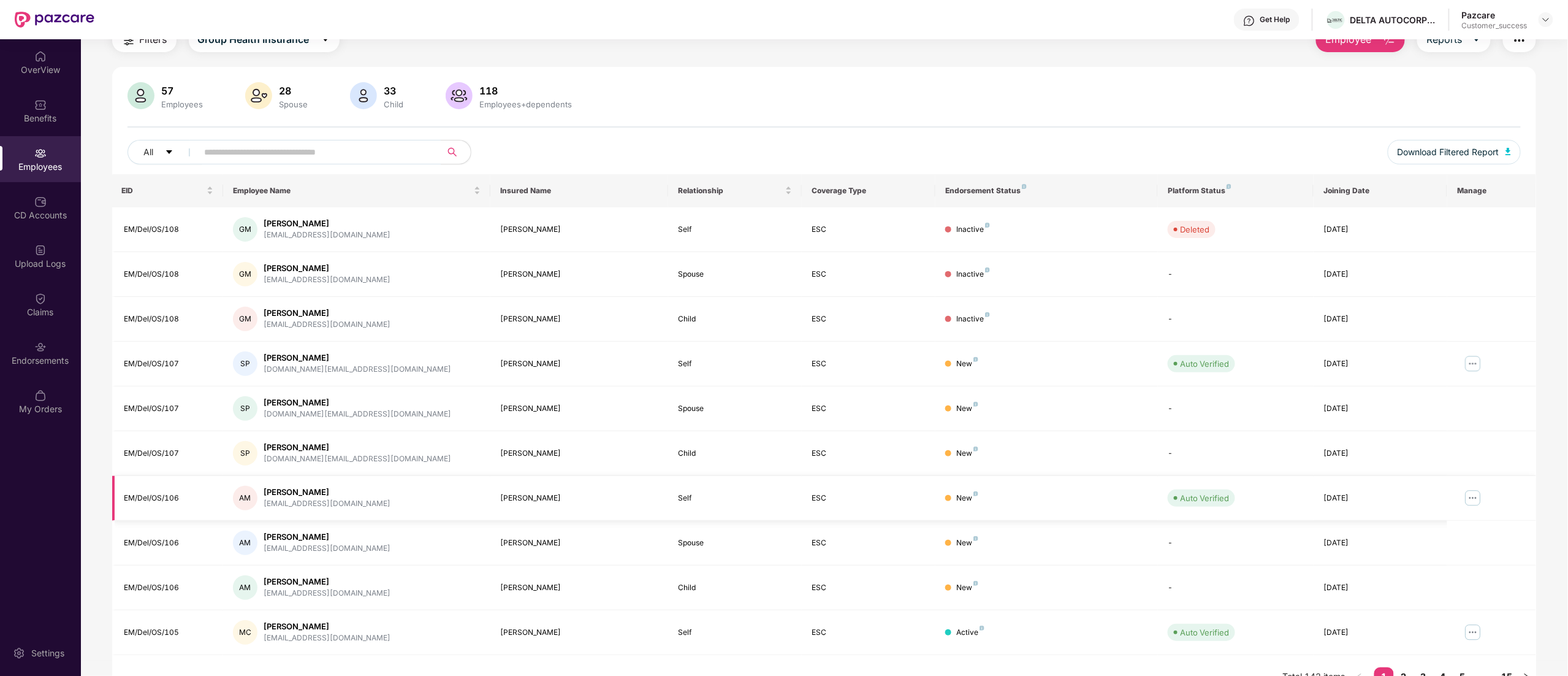
scroll to position [80, 0]
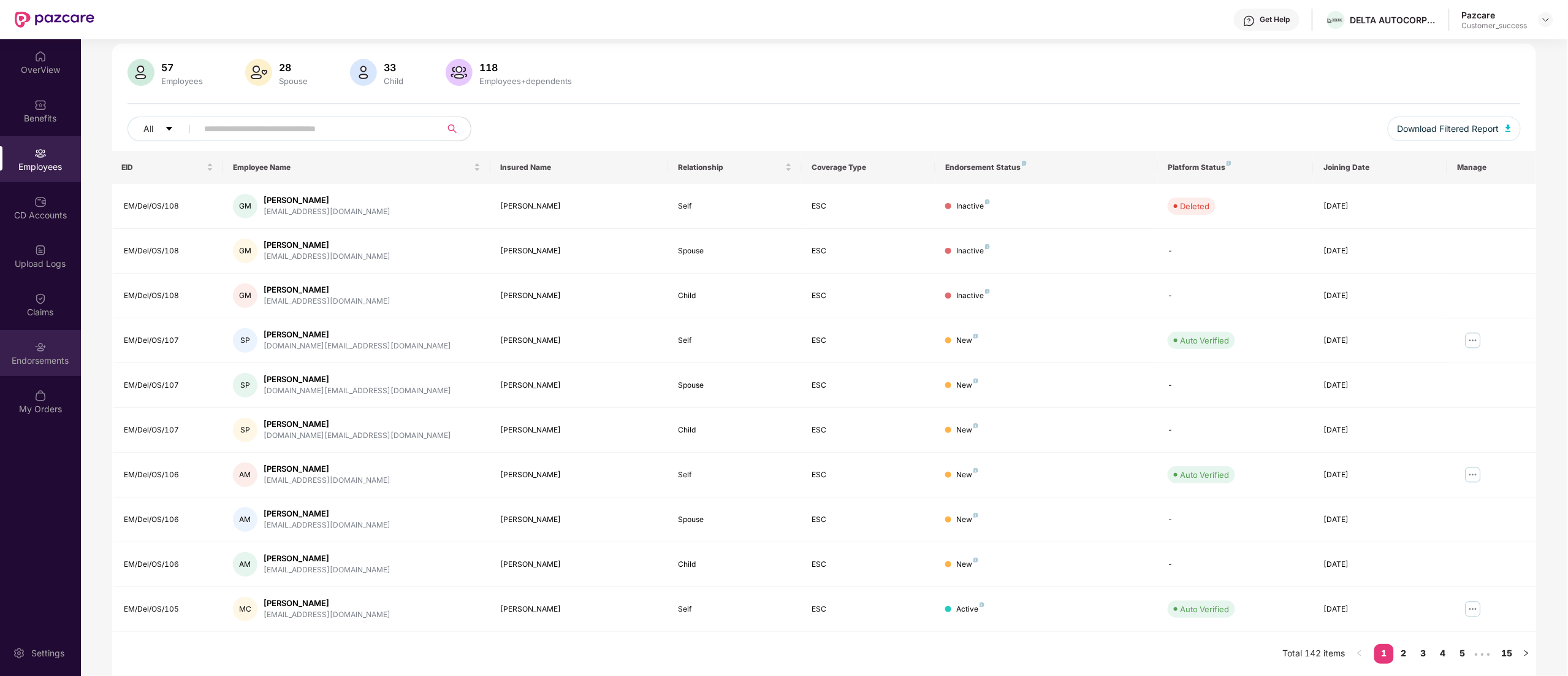
click at [44, 349] on img at bounding box center [40, 347] width 13 height 13
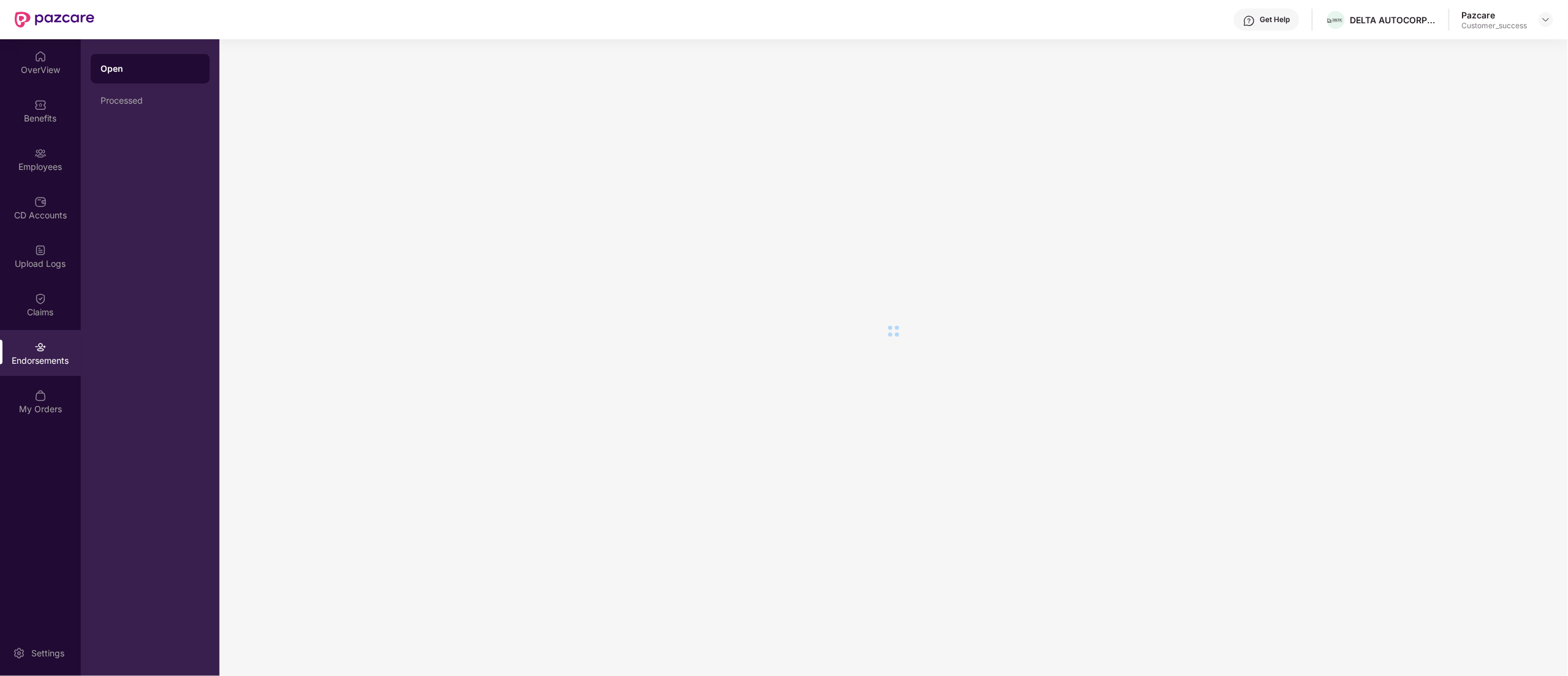
scroll to position [0, 0]
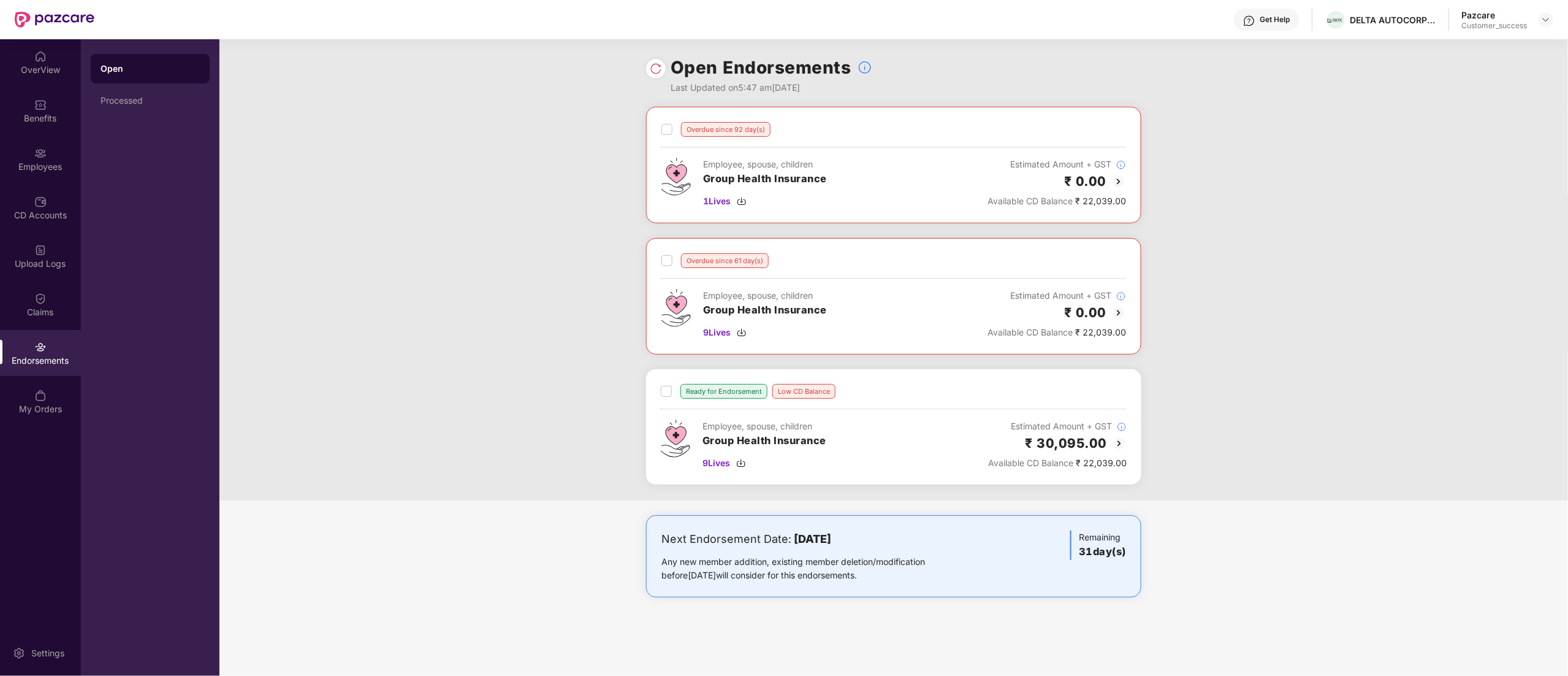
click at [1116, 451] on img at bounding box center [1119, 444] width 15 height 15
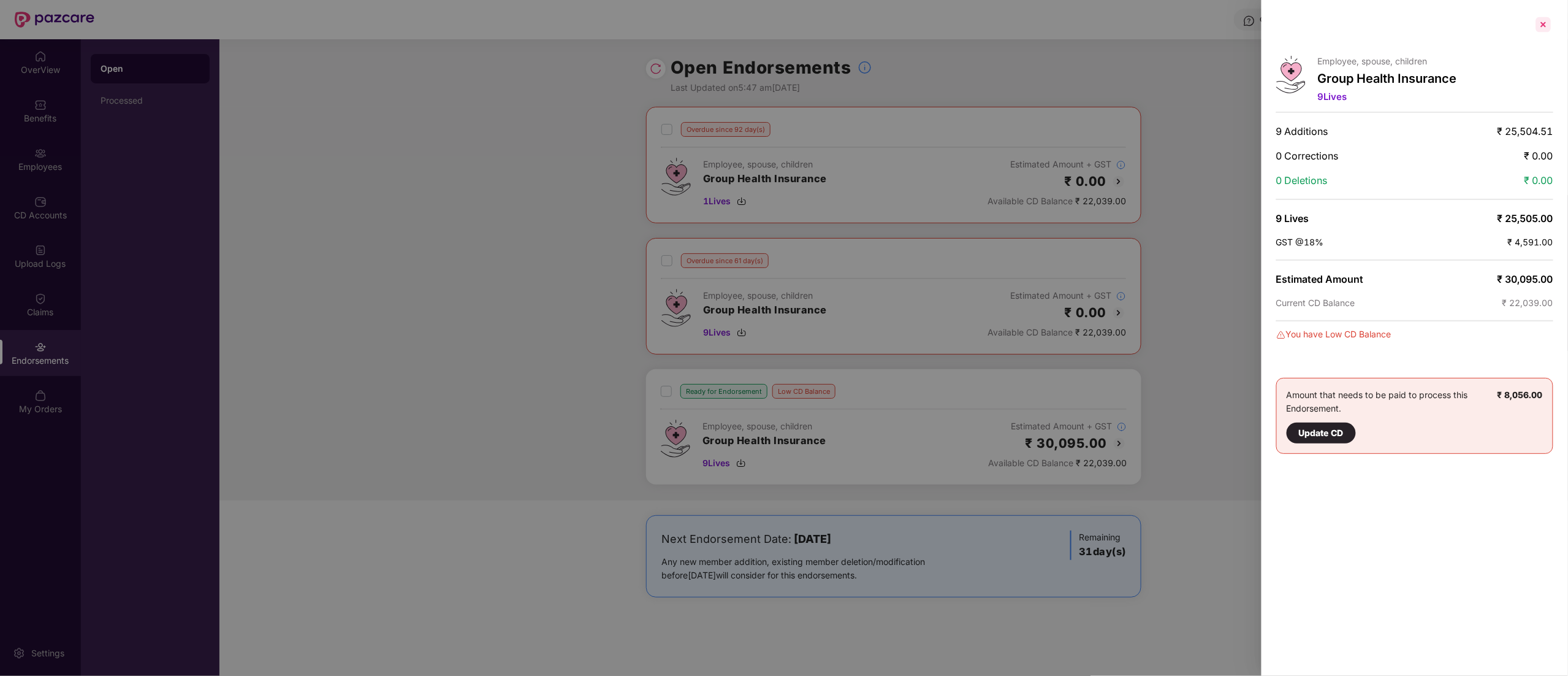
click at [1540, 22] on div at bounding box center [1543, 24] width 19 height 19
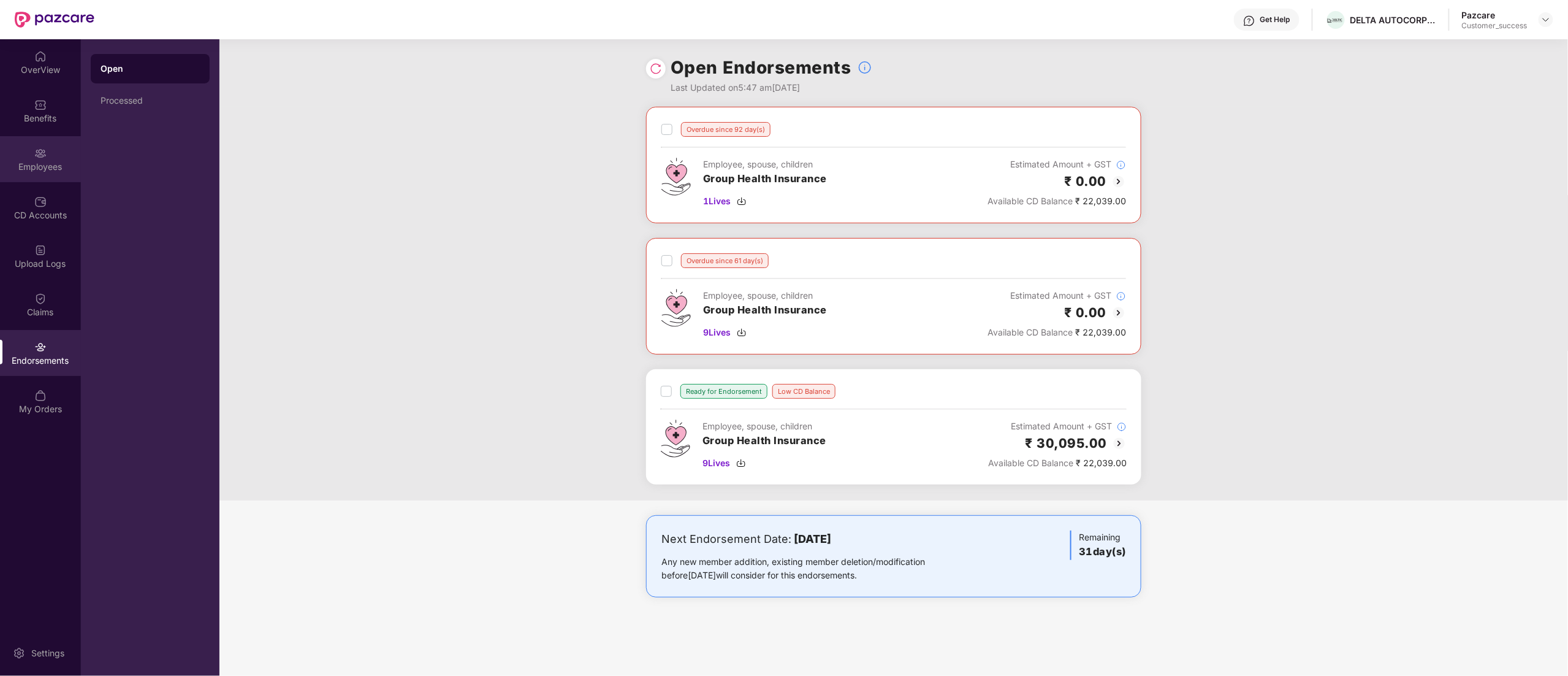
click at [39, 156] on img at bounding box center [40, 153] width 13 height 13
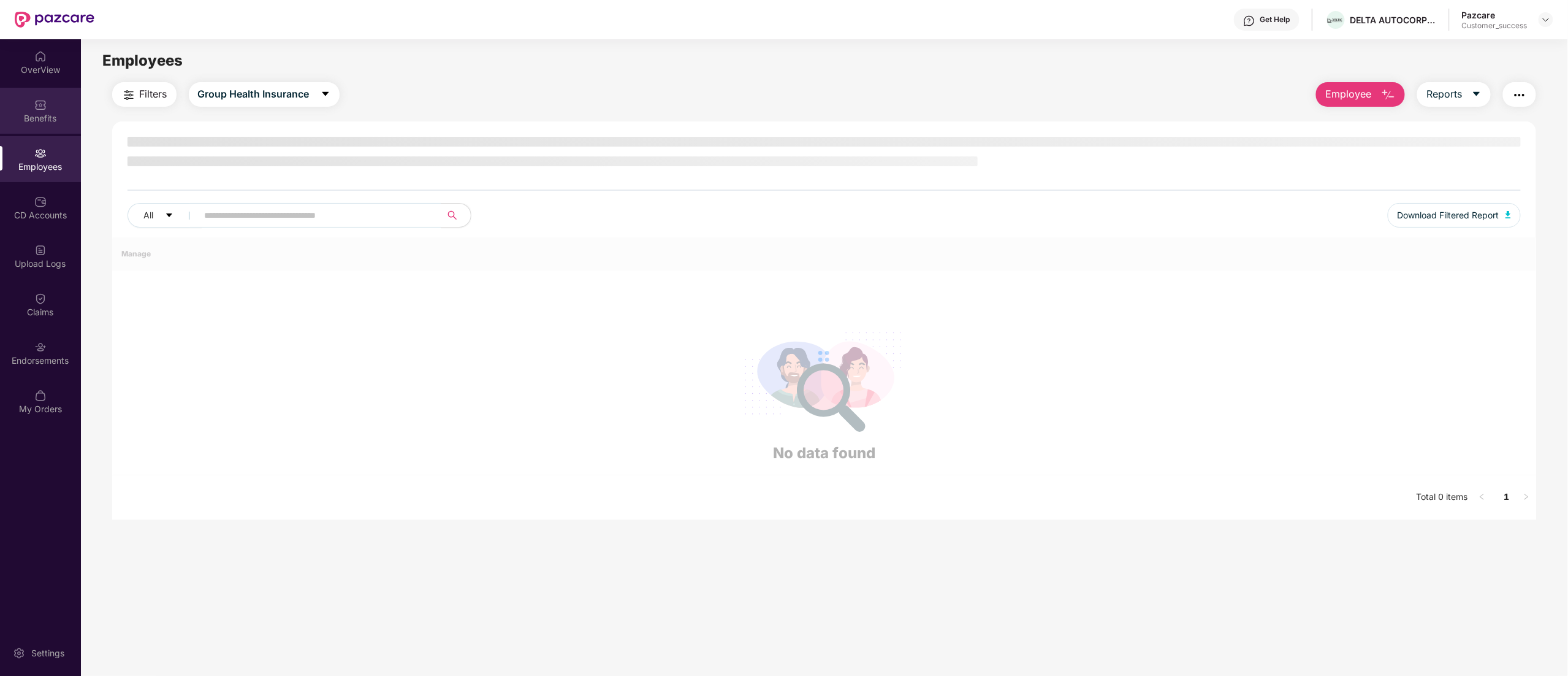
click at [43, 116] on div "Benefits" at bounding box center [40, 118] width 81 height 13
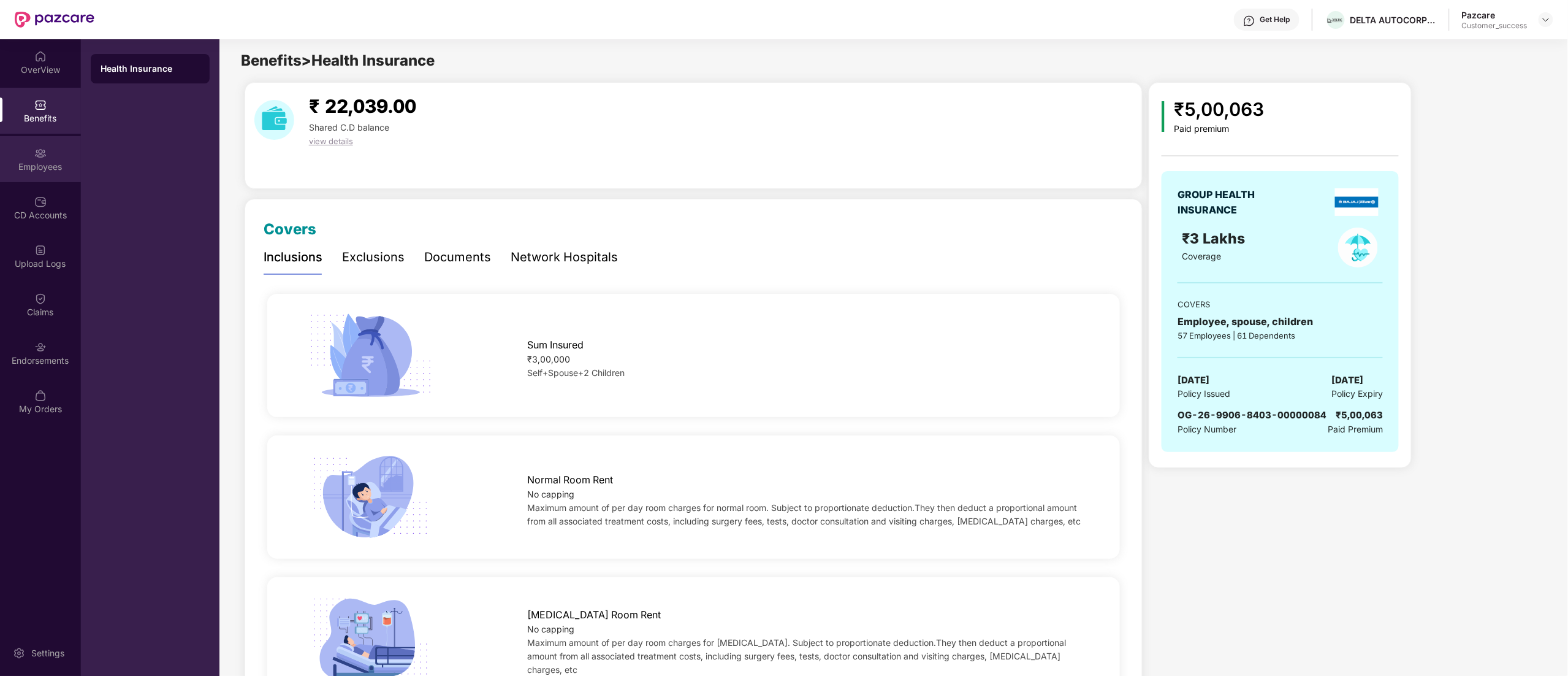
click at [39, 166] on div "Employees" at bounding box center [40, 167] width 81 height 13
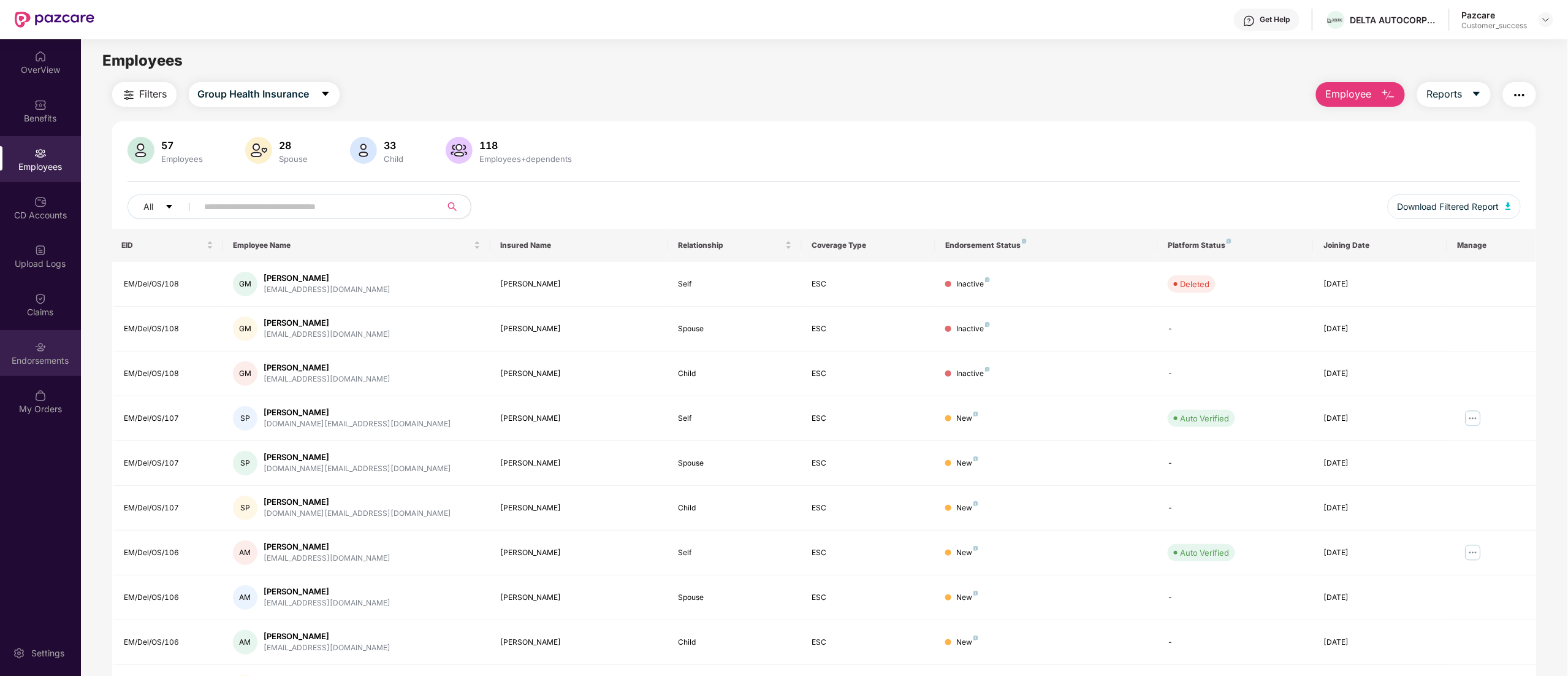
click at [28, 345] on div "Endorsements" at bounding box center [40, 353] width 81 height 46
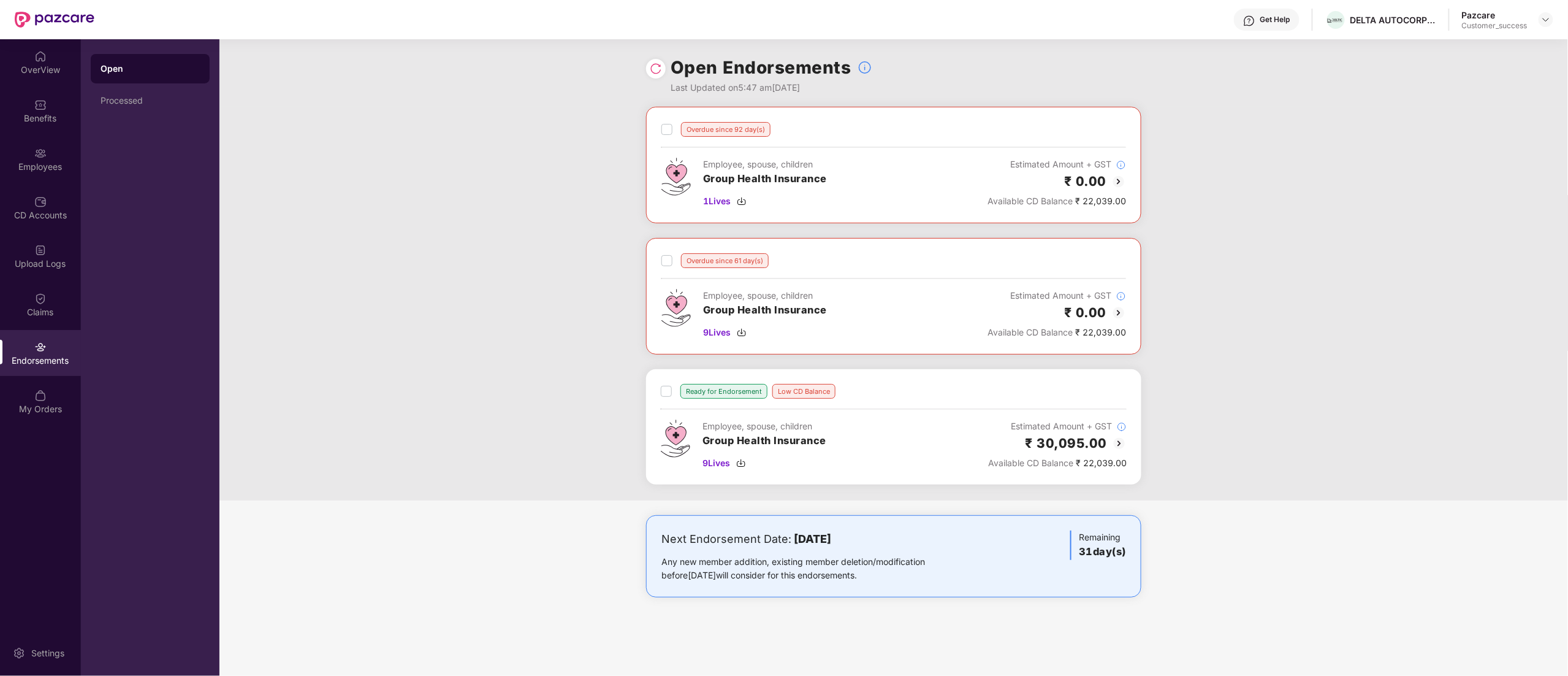
click at [1121, 315] on img at bounding box center [1119, 313] width 15 height 15
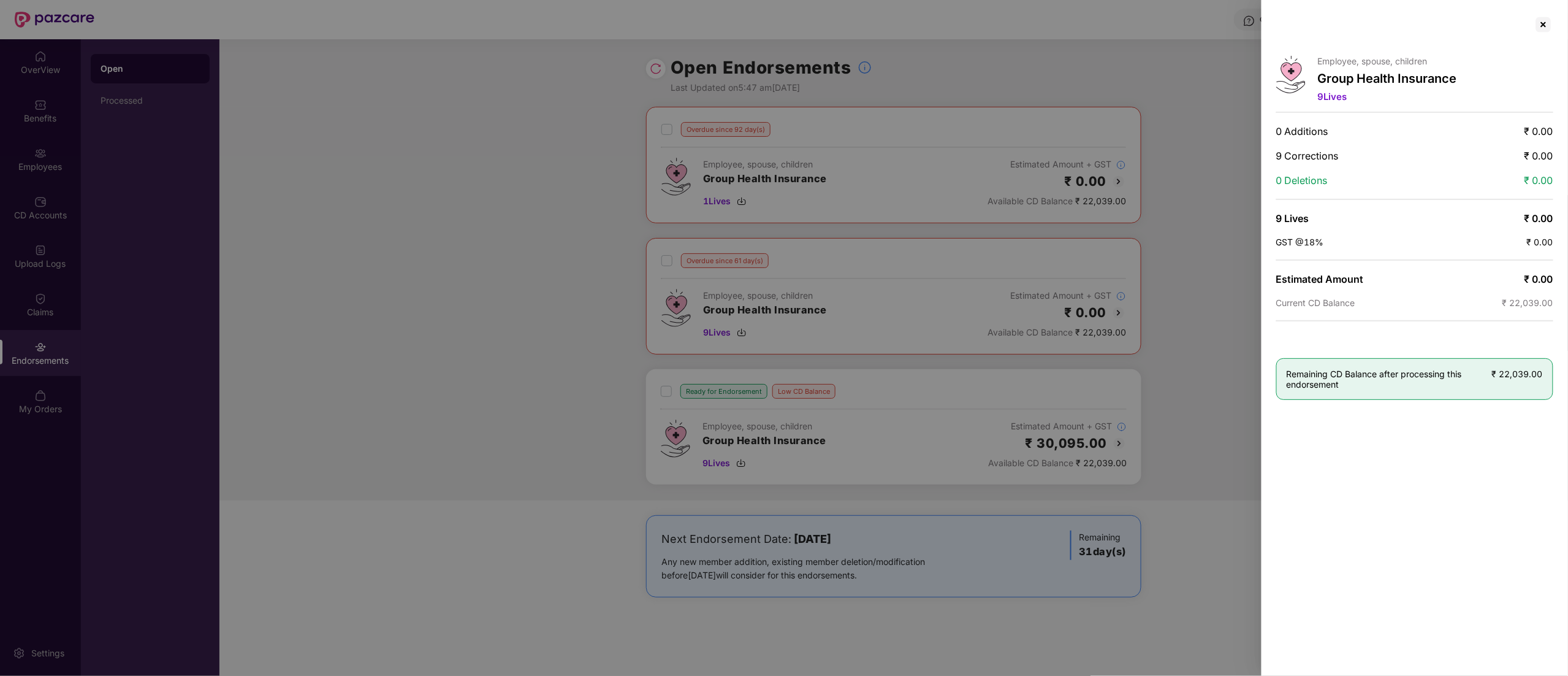
drag, startPoint x: 1548, startPoint y: 24, endPoint x: 1533, endPoint y: 45, distance: 25.8
click at [1548, 24] on div at bounding box center [1543, 24] width 19 height 19
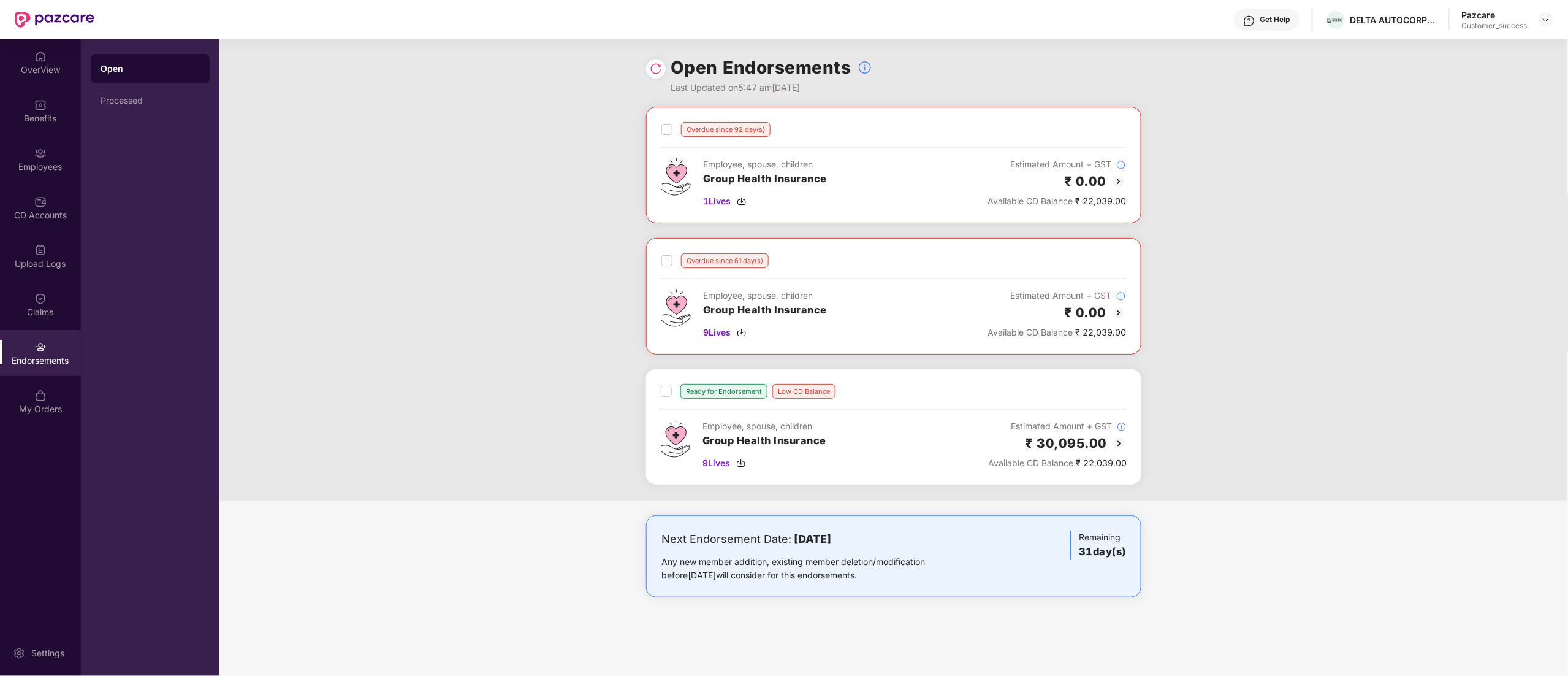
click at [1114, 183] on img at bounding box center [1119, 182] width 15 height 15
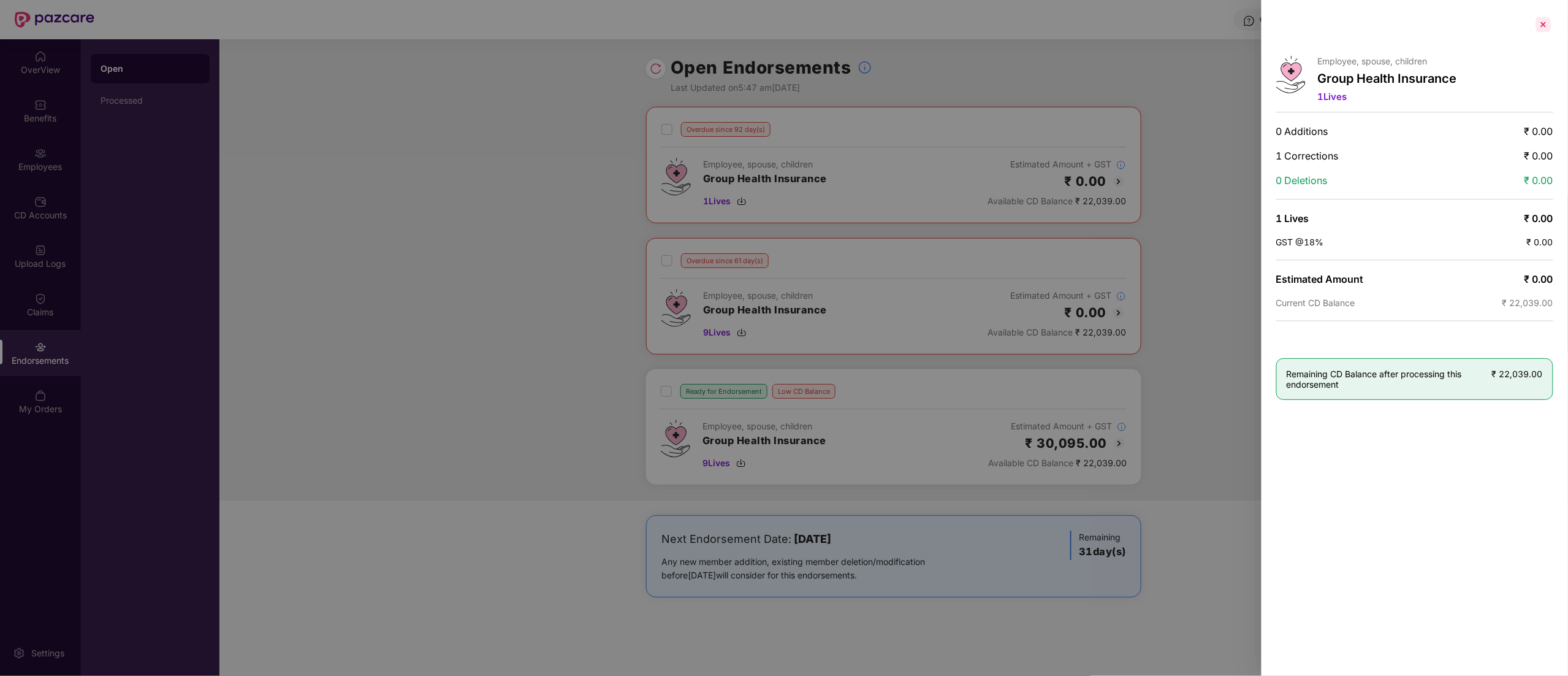
click at [1545, 19] on div at bounding box center [1543, 24] width 19 height 19
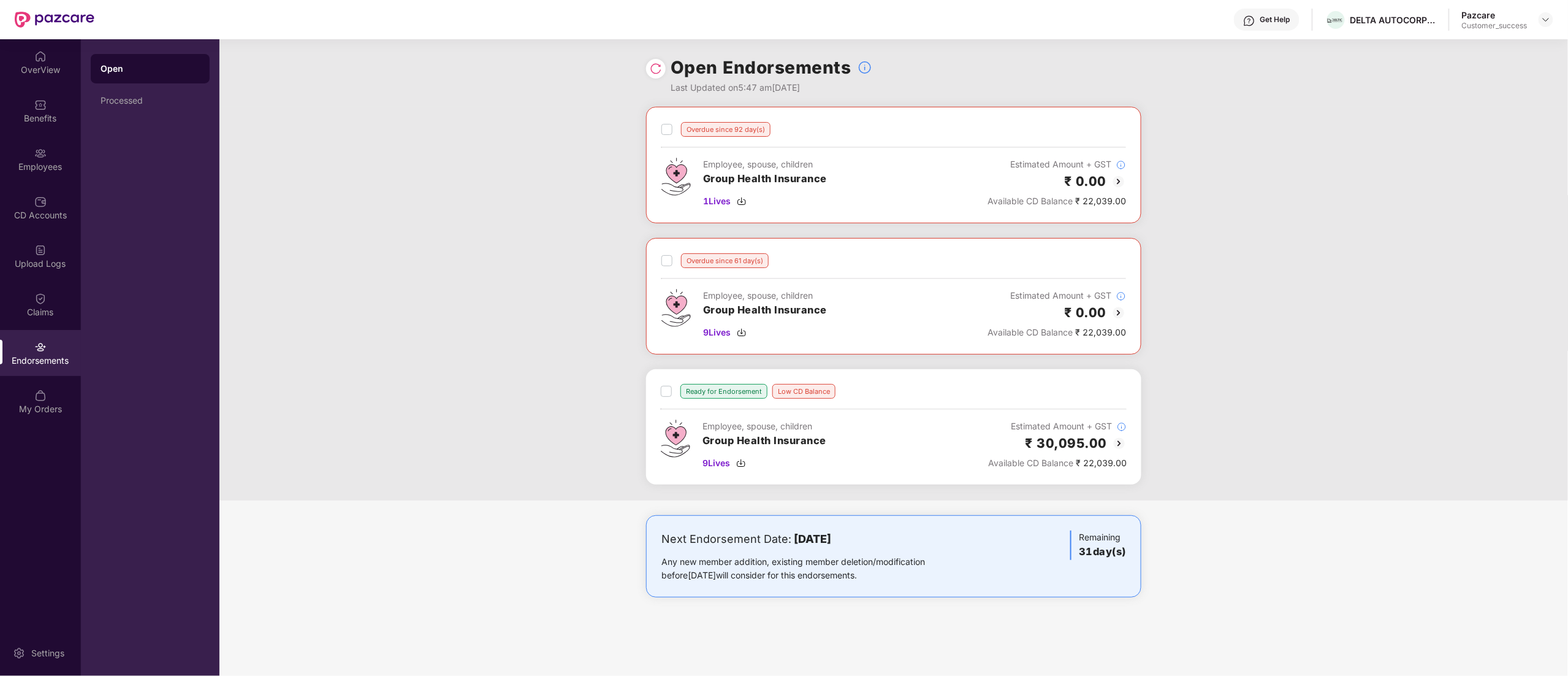
click at [1116, 448] on img at bounding box center [1119, 444] width 15 height 15
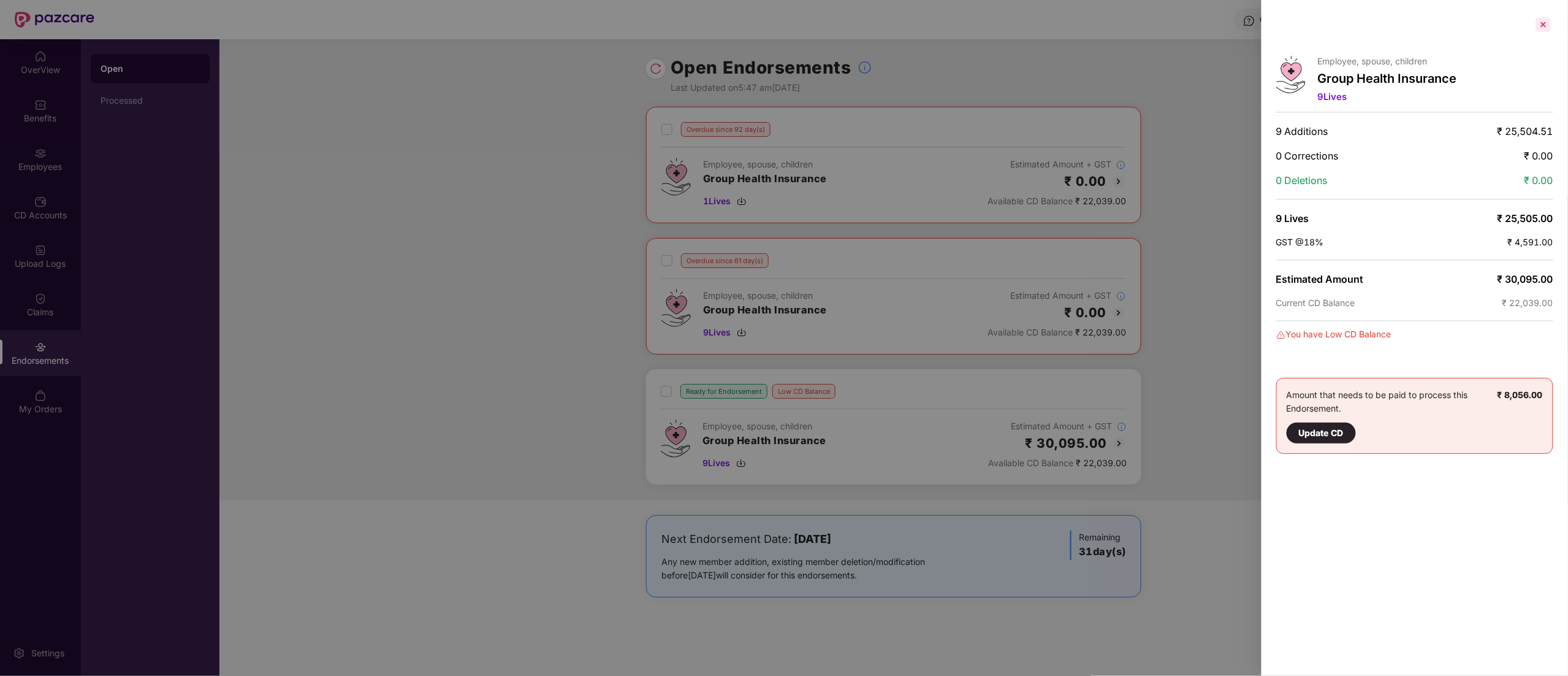
click at [1548, 24] on div at bounding box center [1543, 24] width 19 height 19
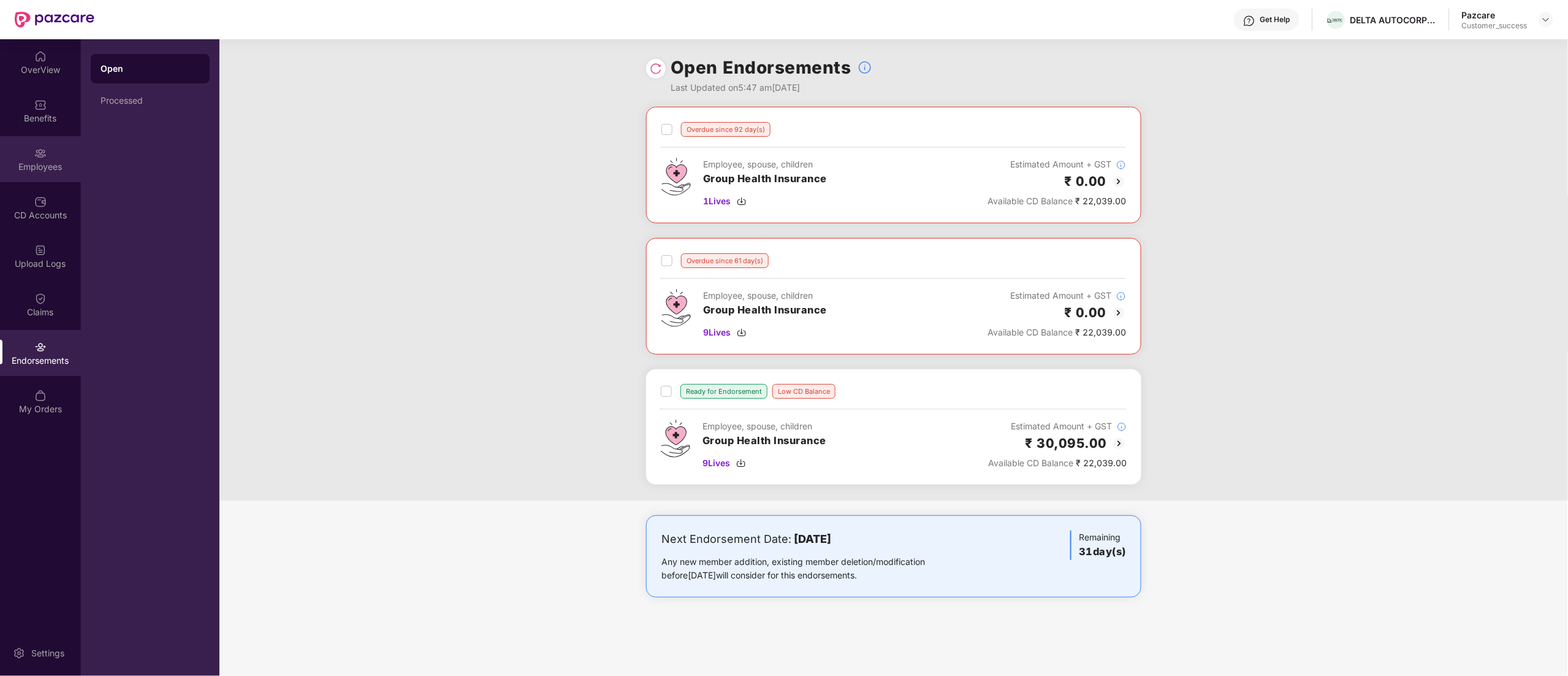
click at [54, 164] on div "Employees" at bounding box center [40, 167] width 81 height 13
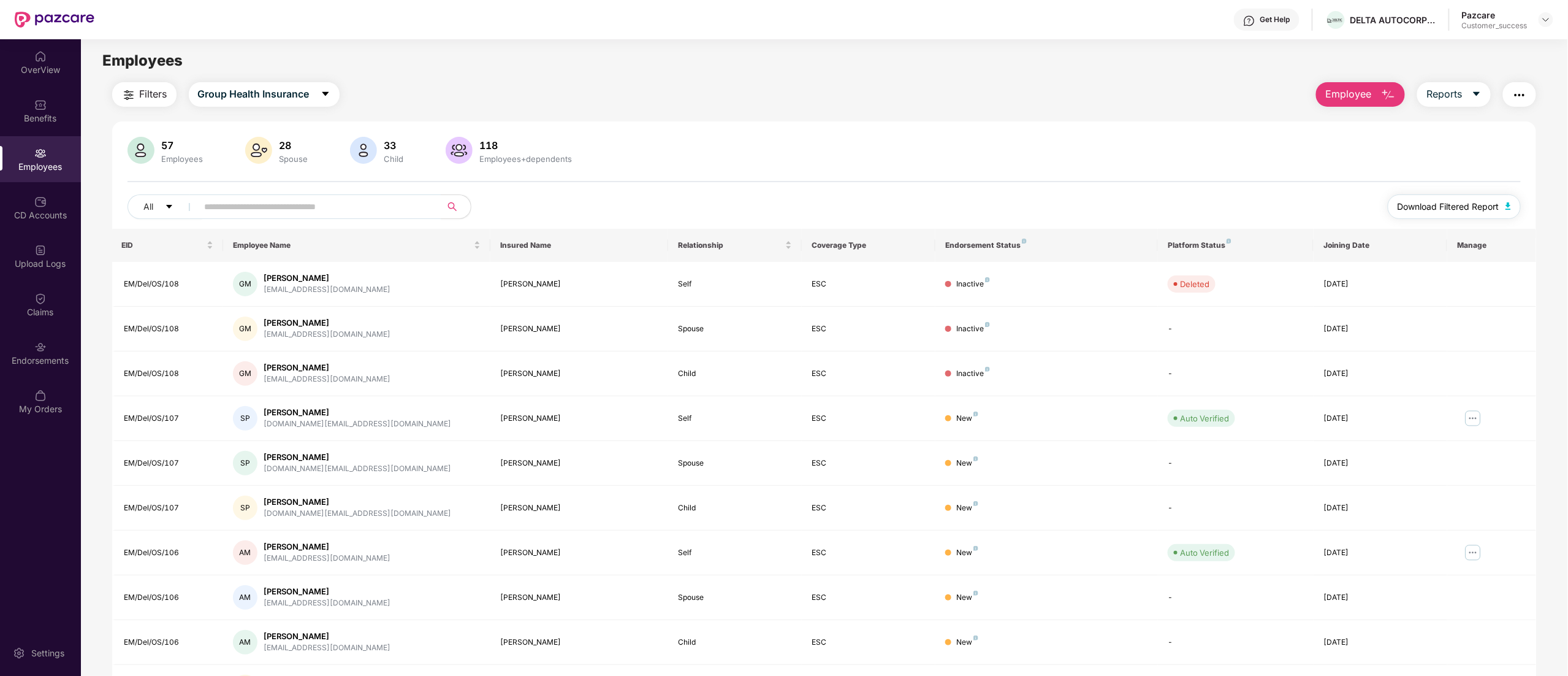
click at [1425, 196] on button "Download Filtered Report" at bounding box center [1455, 206] width 134 height 24
click at [697, 125] on div "57 Employees 28 Spouse 33 Child 118 Employees+dependents All Download Filtered …" at bounding box center [825, 437] width 1425 height 632
click at [43, 348] on img at bounding box center [40, 347] width 13 height 13
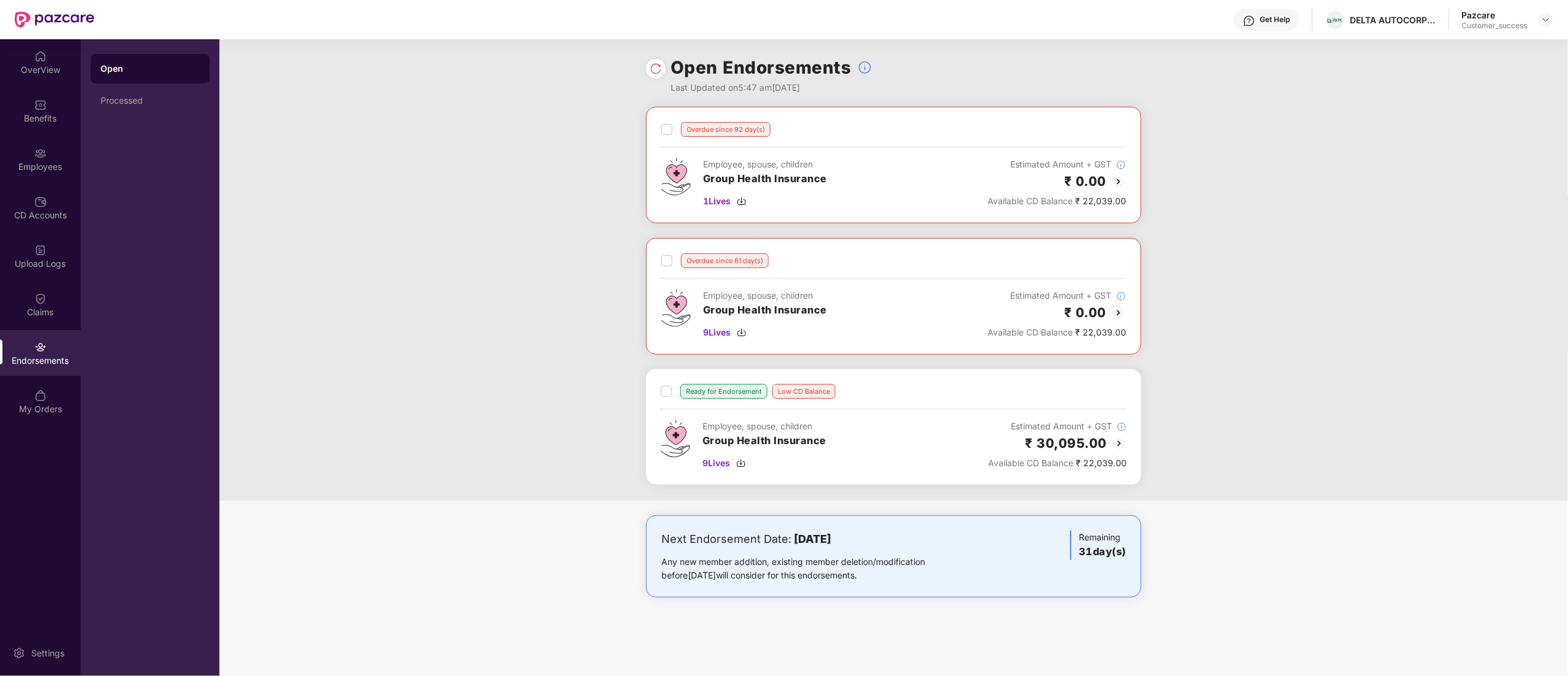
click at [655, 65] on img at bounding box center [655, 69] width 13 height 13
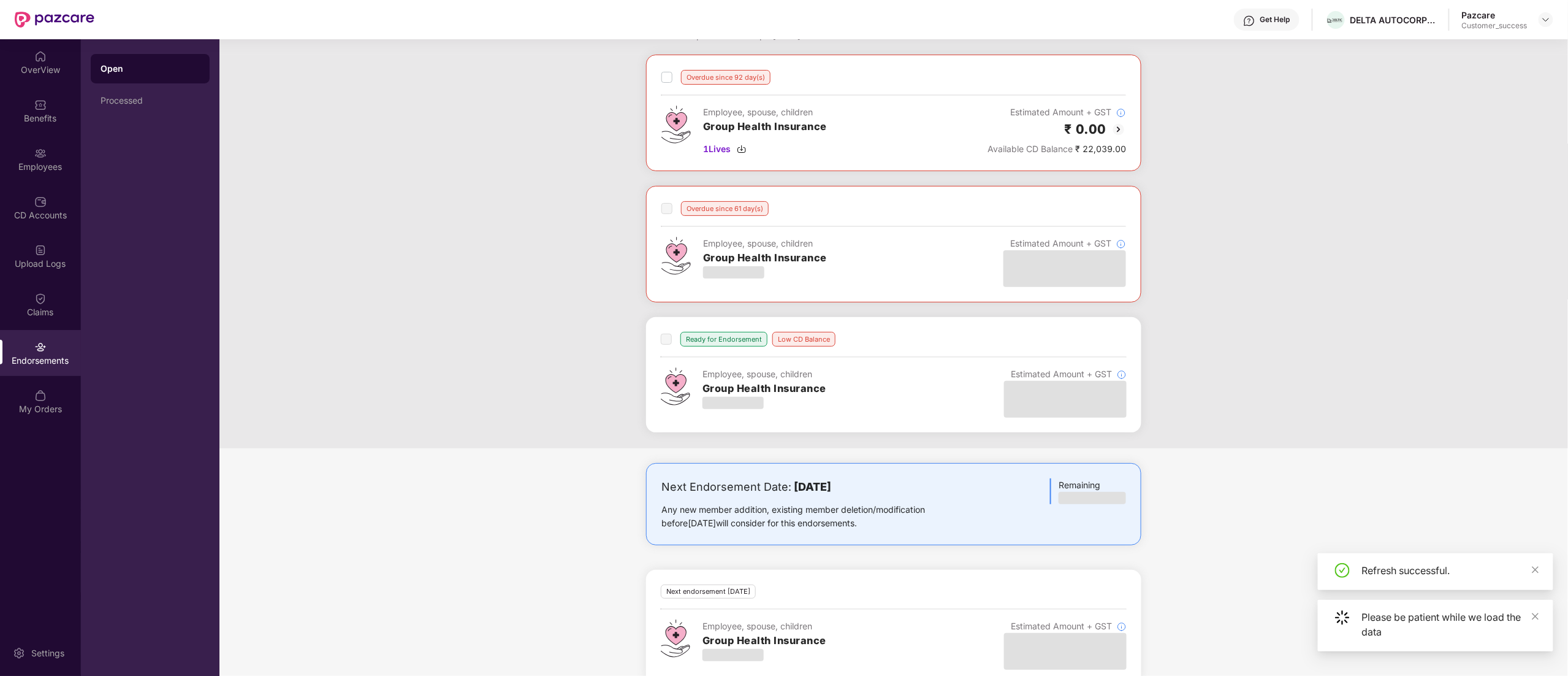
scroll to position [81, 0]
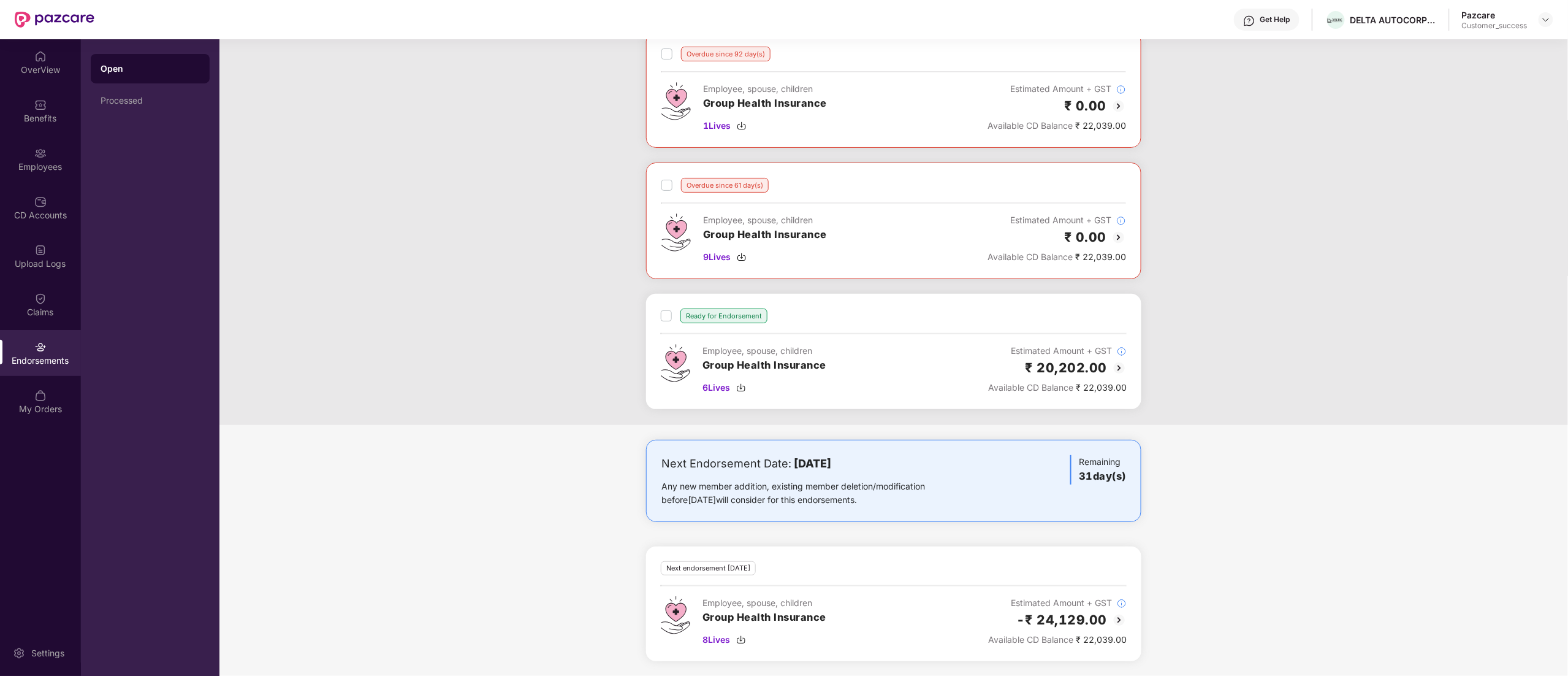
click at [1116, 616] on img at bounding box center [1119, 621] width 15 height 15
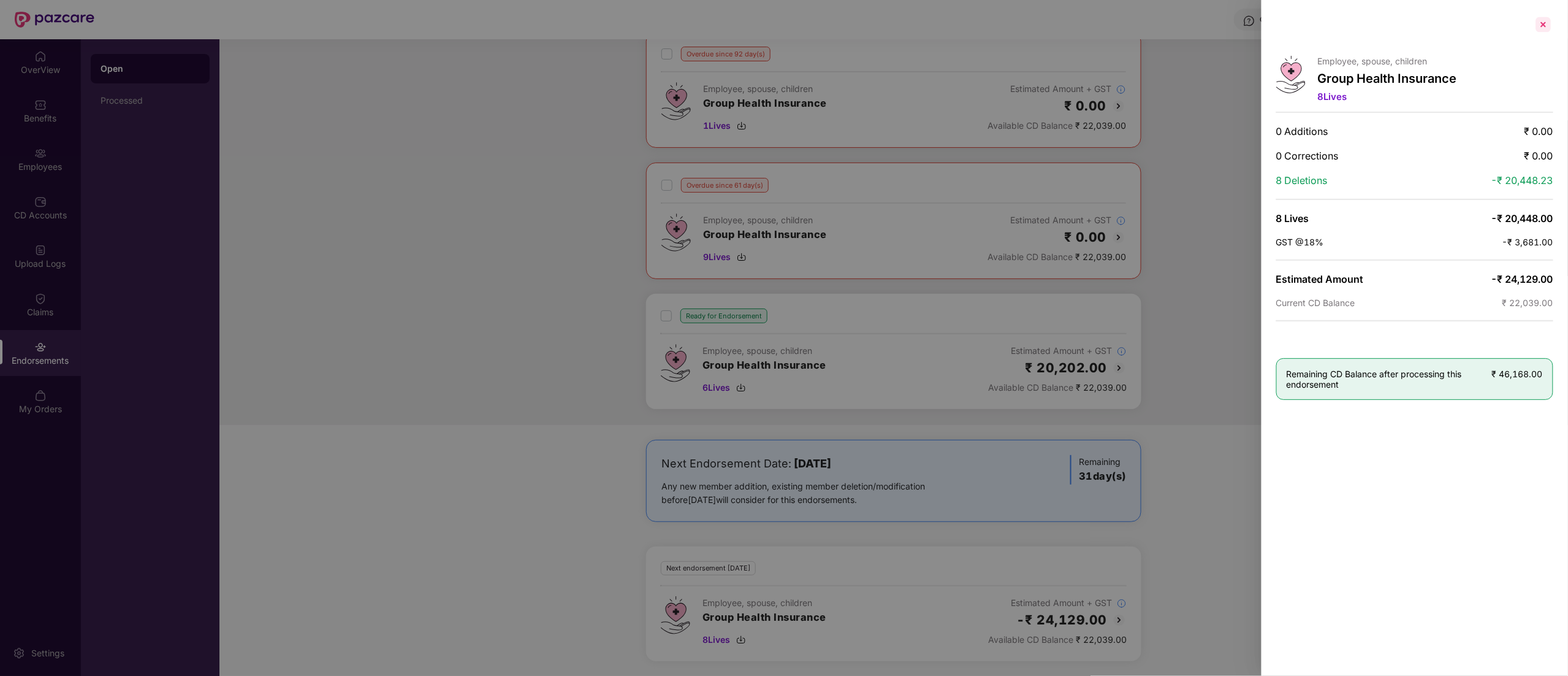
click at [1542, 28] on div at bounding box center [1543, 24] width 19 height 19
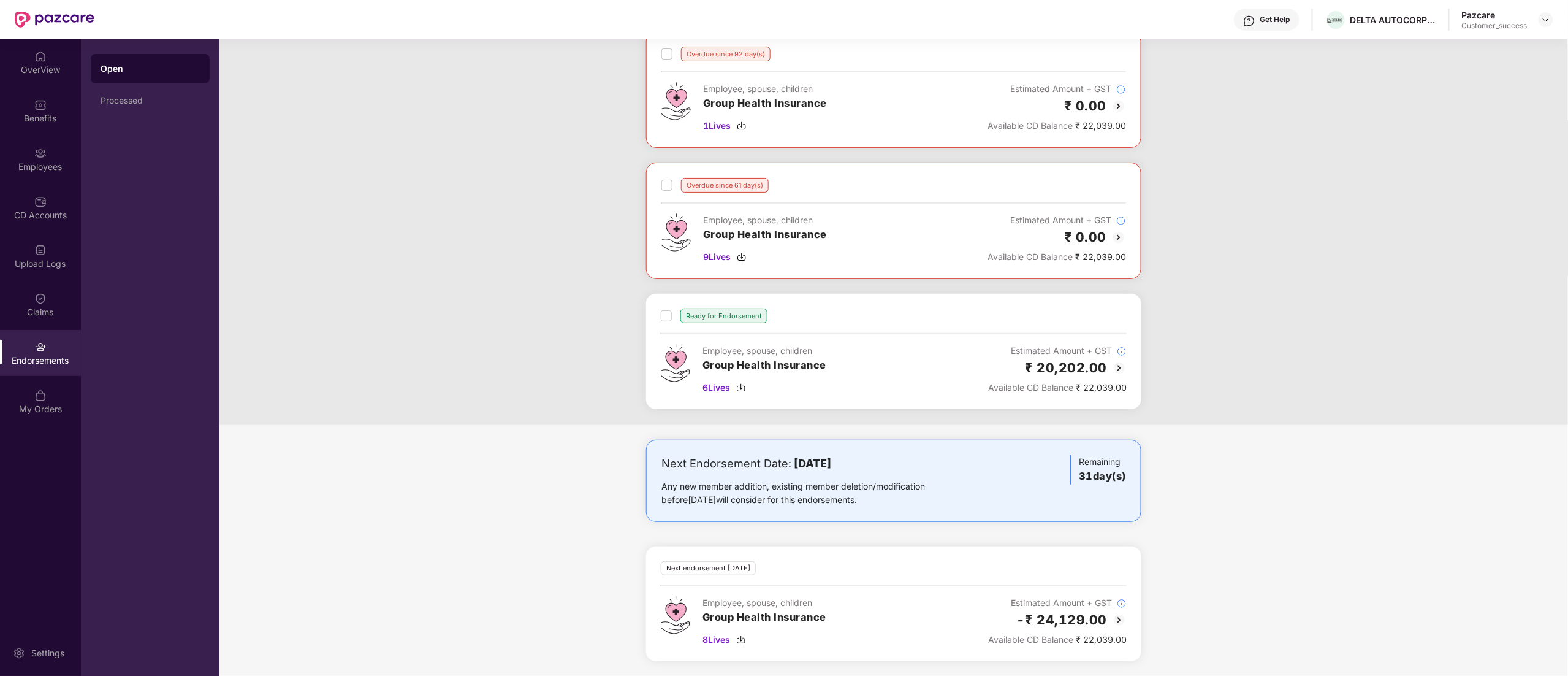
click at [1336, 43] on div "Overdue since 92 day(s) Employee, spouse, children Group Health Insurance 1 Liv…" at bounding box center [893, 228] width 1349 height 394
click at [1334, 45] on div "DELTA AUTOCORP PRIVATE LIMITED" at bounding box center [1398, 43] width 147 height 19
copy div "DELTA AUTOCORP PRIVATE LIMITED"
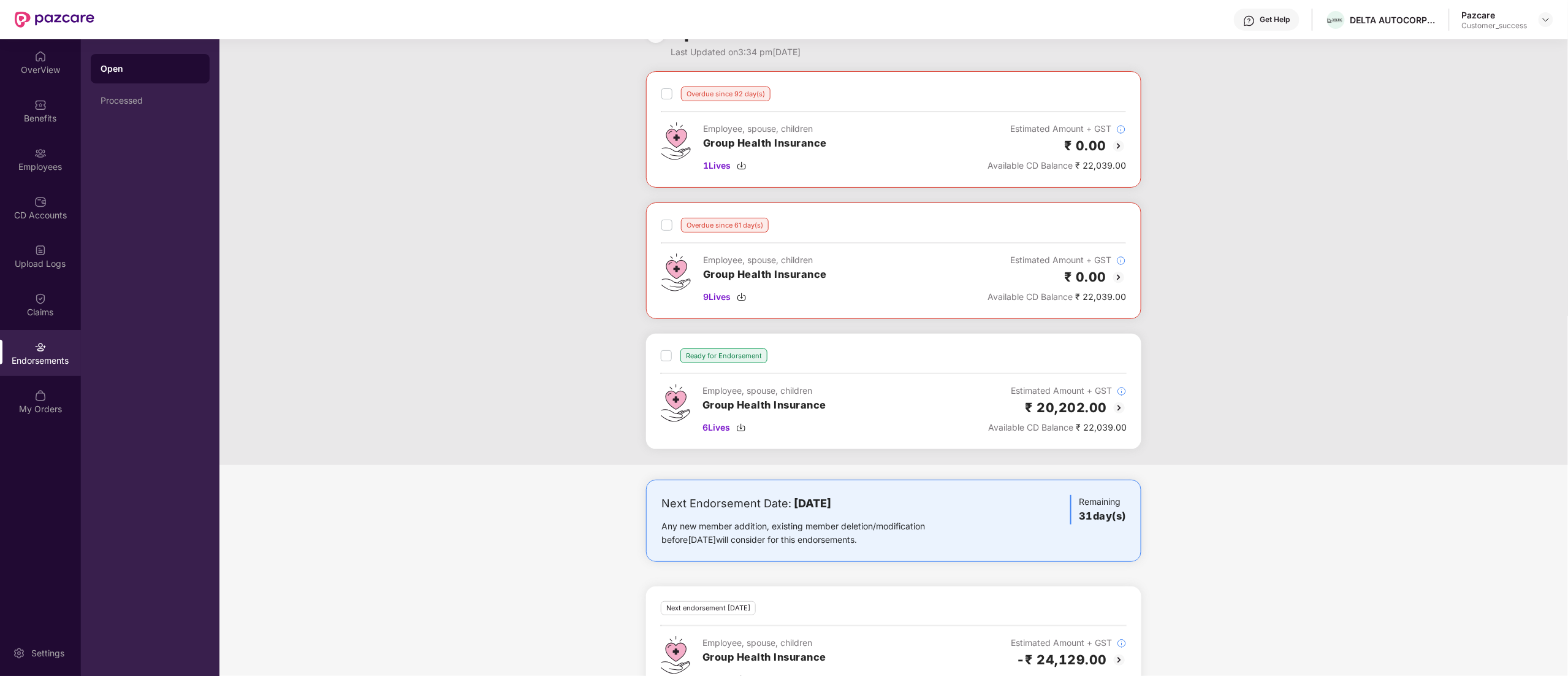
scroll to position [0, 0]
